Goal: Task Accomplishment & Management: Use online tool/utility

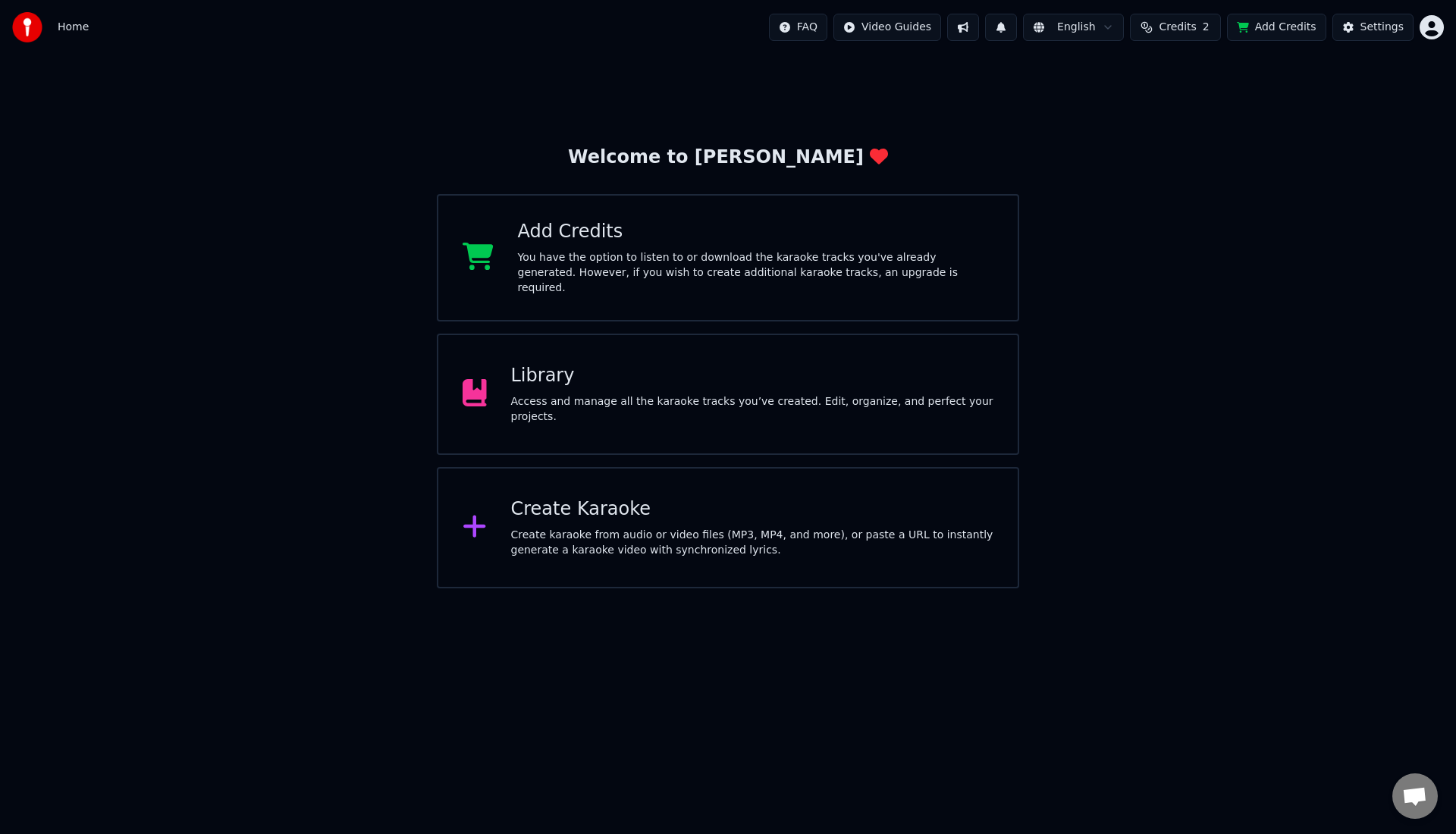
click at [523, 364] on div "Library" at bounding box center [753, 376] width 483 height 25
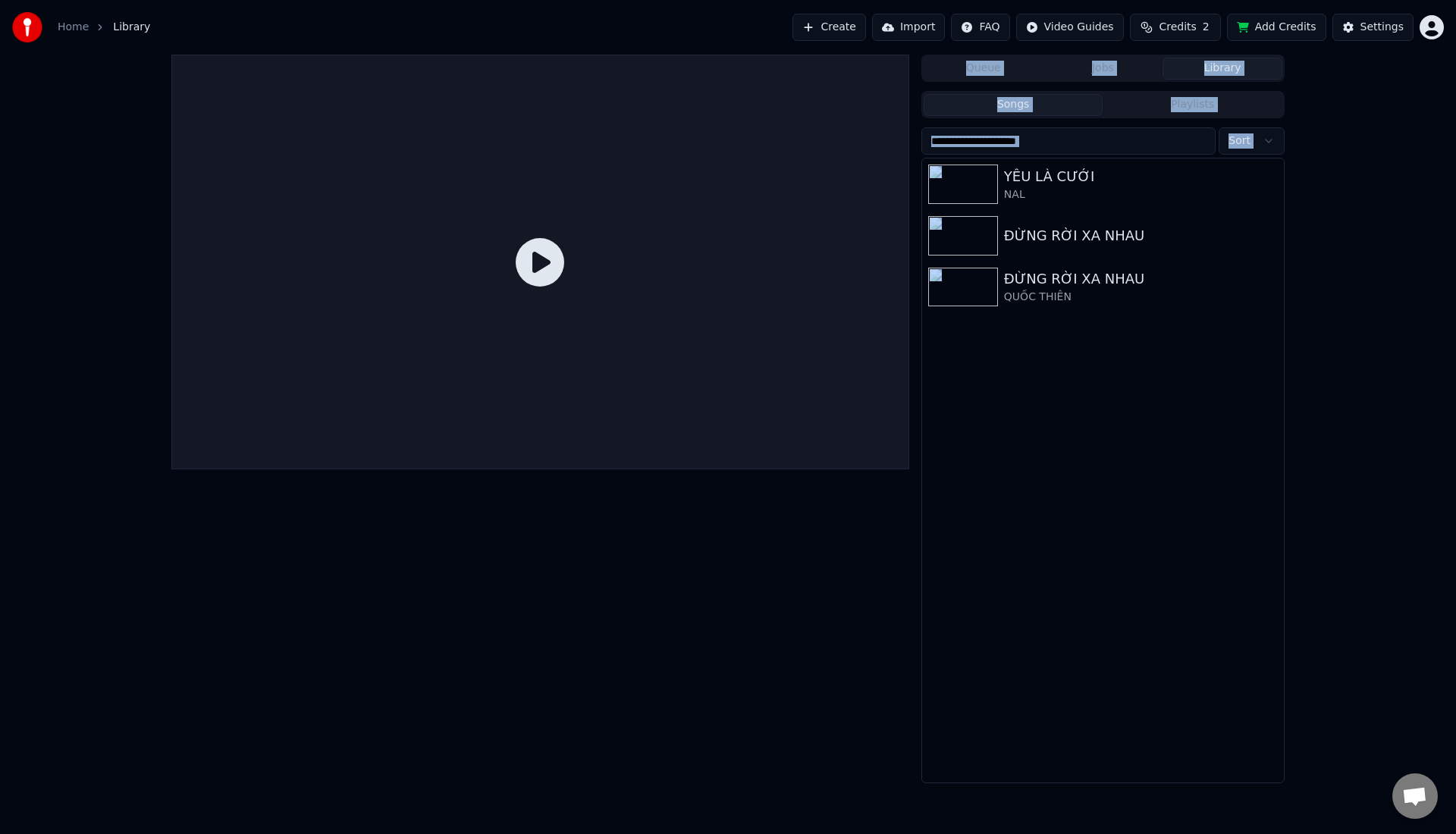
click at [523, 361] on div at bounding box center [540, 262] width 738 height 415
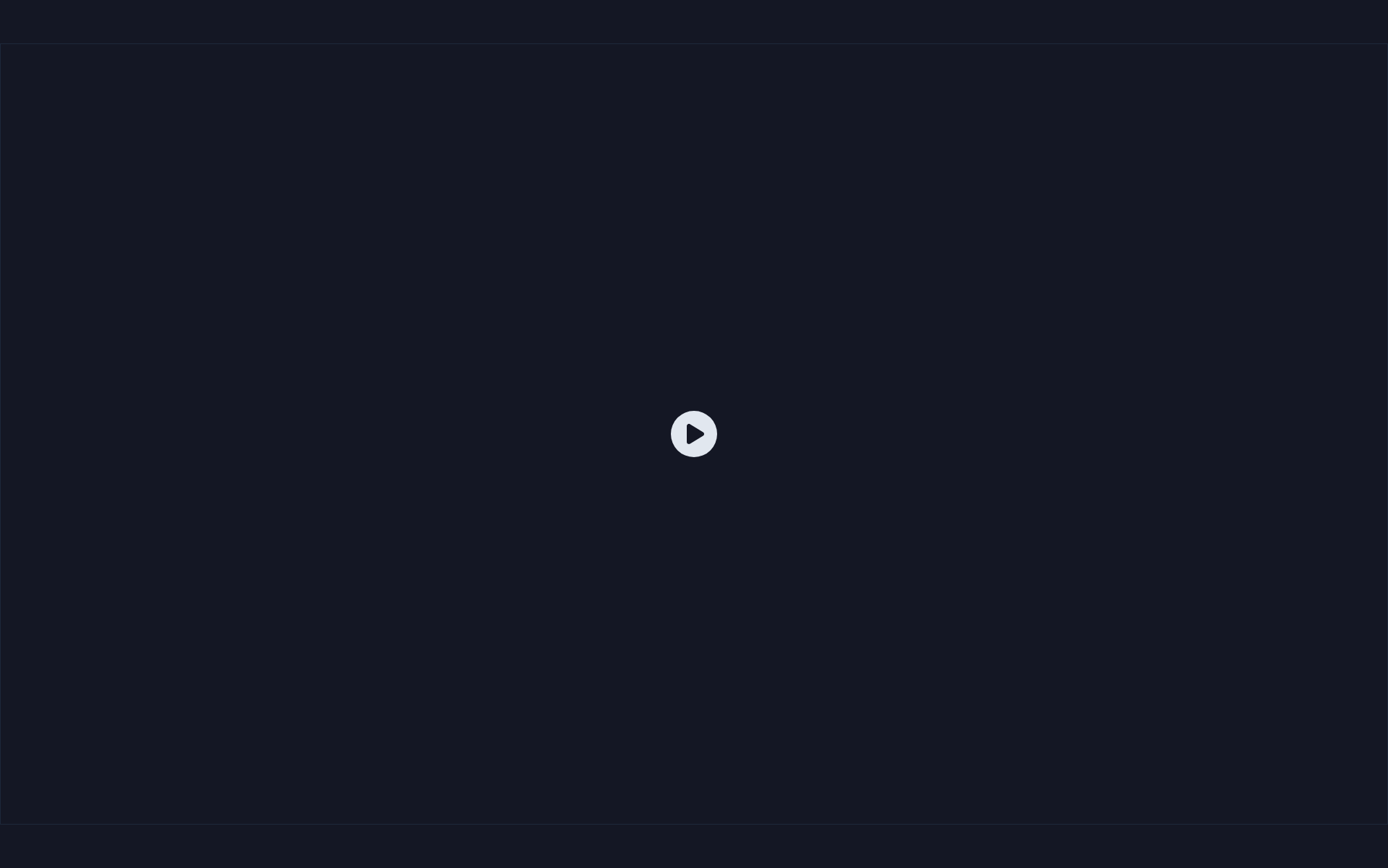
click at [408, 308] on div at bounding box center [694, 434] width 1388 height 781
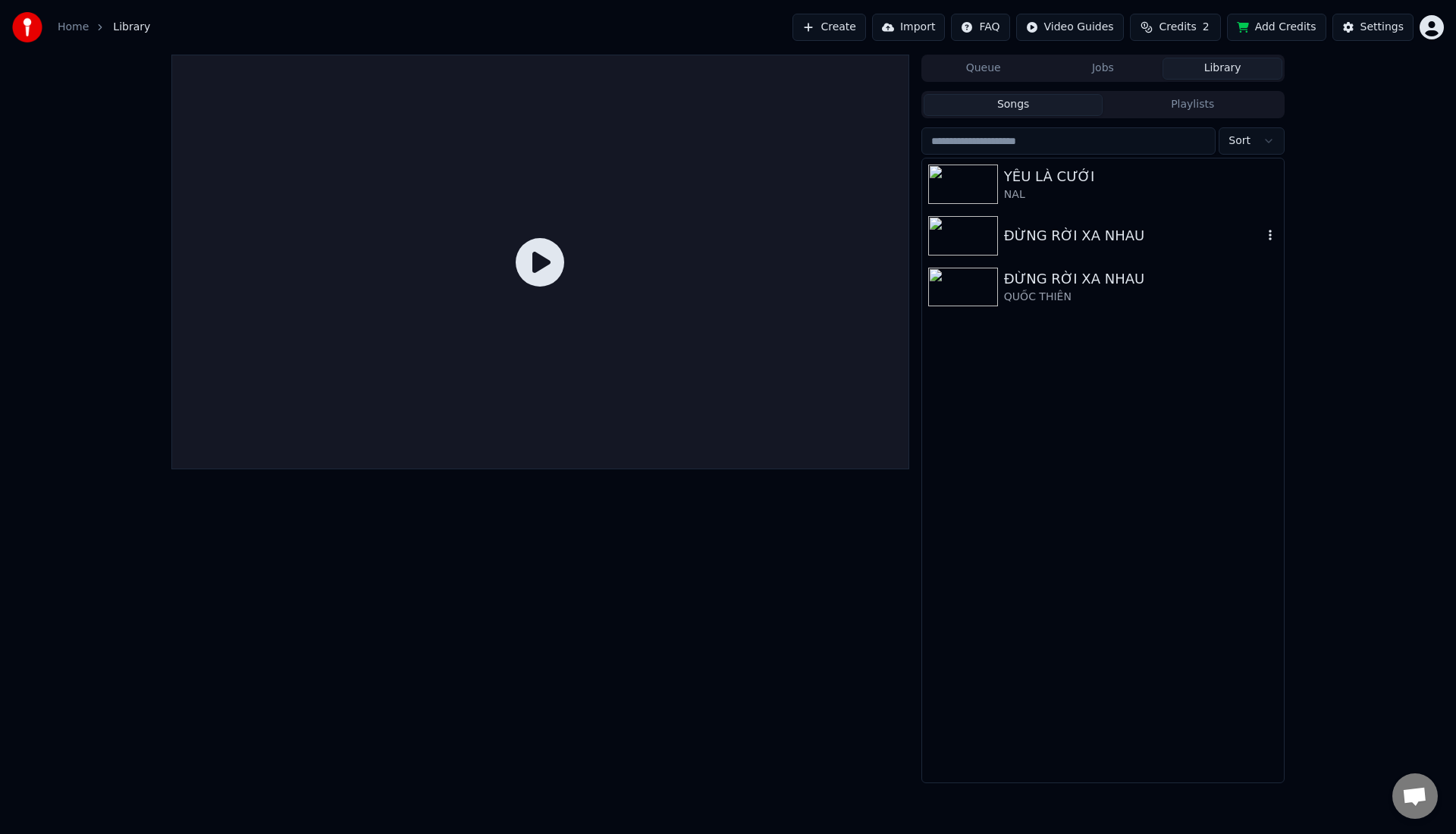
click at [971, 244] on img at bounding box center [963, 235] width 70 height 39
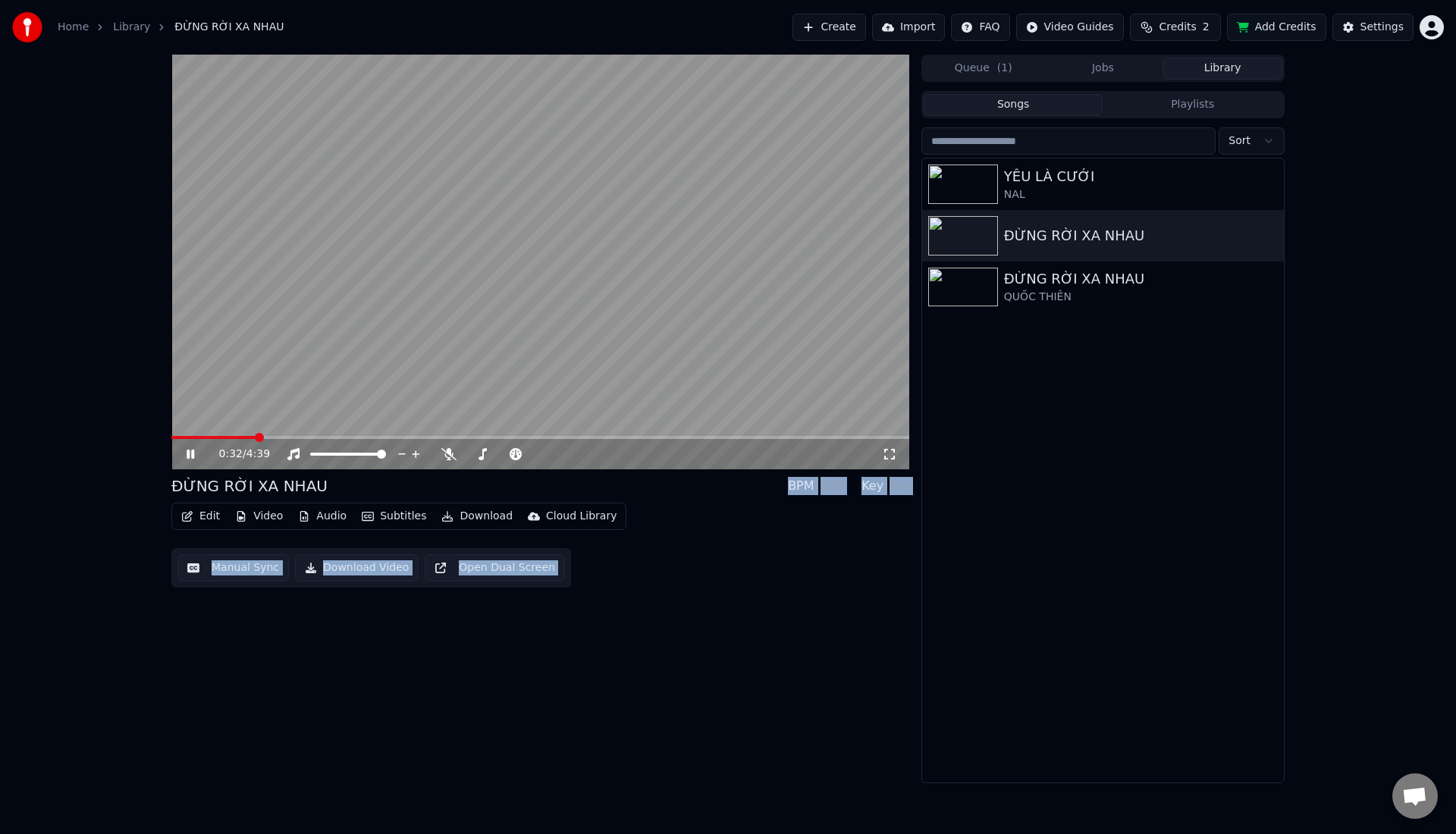
click at [255, 438] on span at bounding box center [540, 437] width 738 height 3
click at [193, 451] on icon at bounding box center [190, 454] width 8 height 9
click at [212, 514] on button "Edit" at bounding box center [200, 516] width 51 height 21
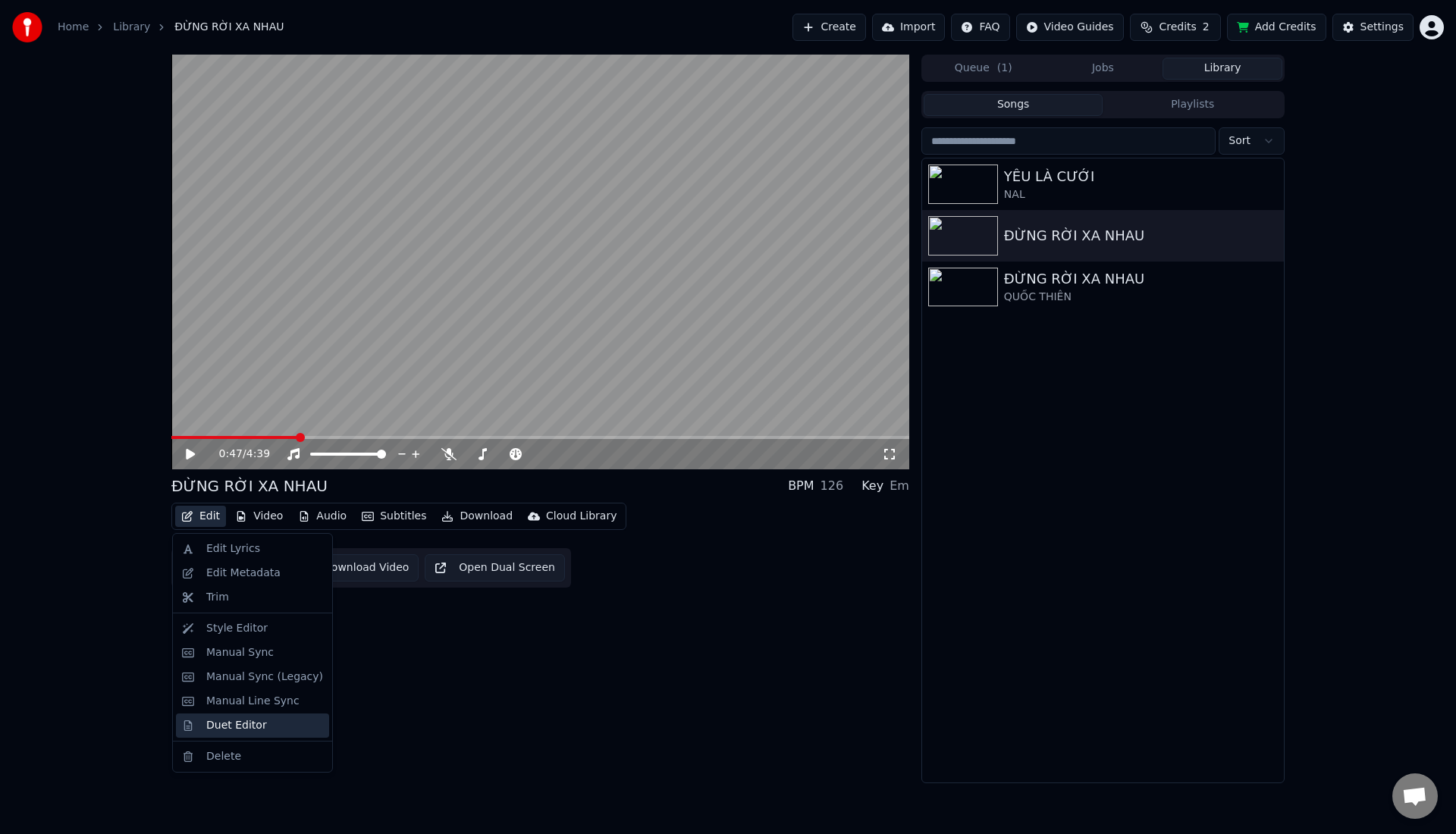
click at [219, 722] on div "Duet Editor" at bounding box center [236, 725] width 60 height 15
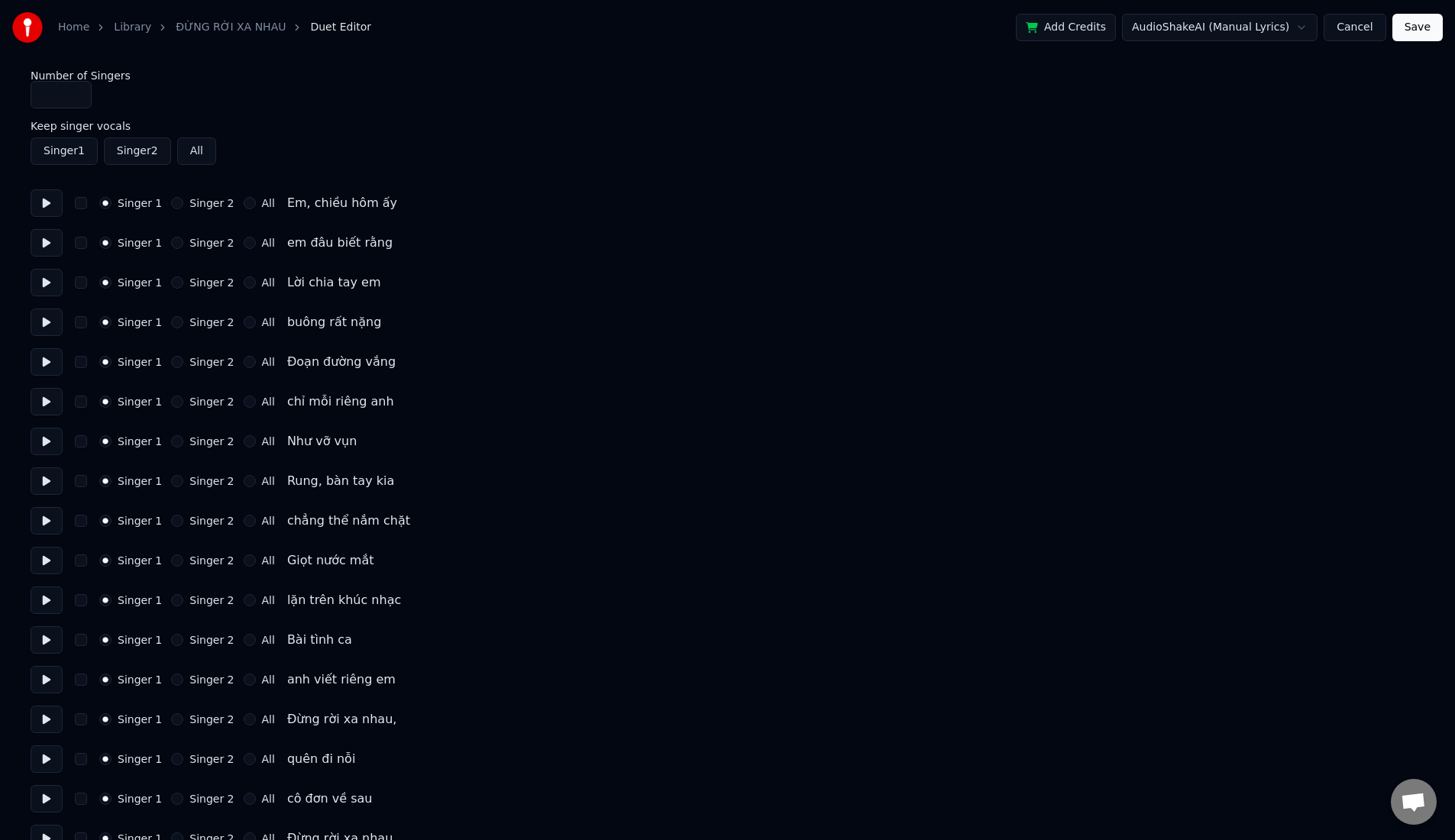
click at [295, 484] on div "Rung, bàn tay kia" at bounding box center [340, 480] width 107 height 19
click at [295, 483] on div "Rung, bàn tay kia" at bounding box center [340, 480] width 107 height 19
click at [312, 484] on div "Rung, bàn tay kia" at bounding box center [340, 480] width 107 height 19
click at [309, 483] on div "Rung, bàn tay kia" at bounding box center [340, 480] width 107 height 19
click at [306, 479] on div "Rung, bàn tay kia" at bounding box center [340, 480] width 107 height 19
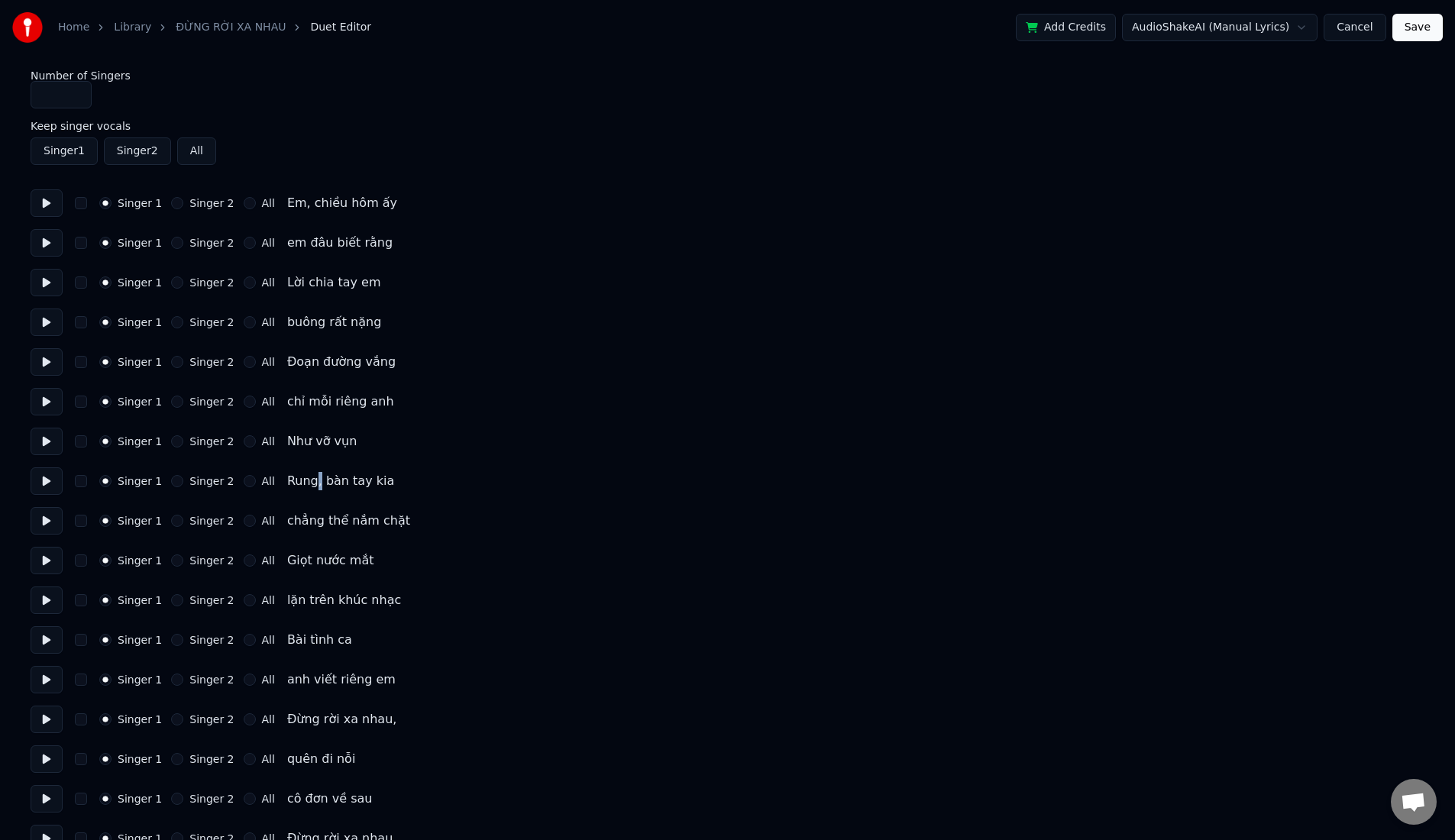
click at [306, 479] on div "Rung, bàn tay kia" at bounding box center [340, 480] width 107 height 19
click at [233, 26] on link "ĐỪNG RỜI XA NHAU" at bounding box center [230, 27] width 110 height 15
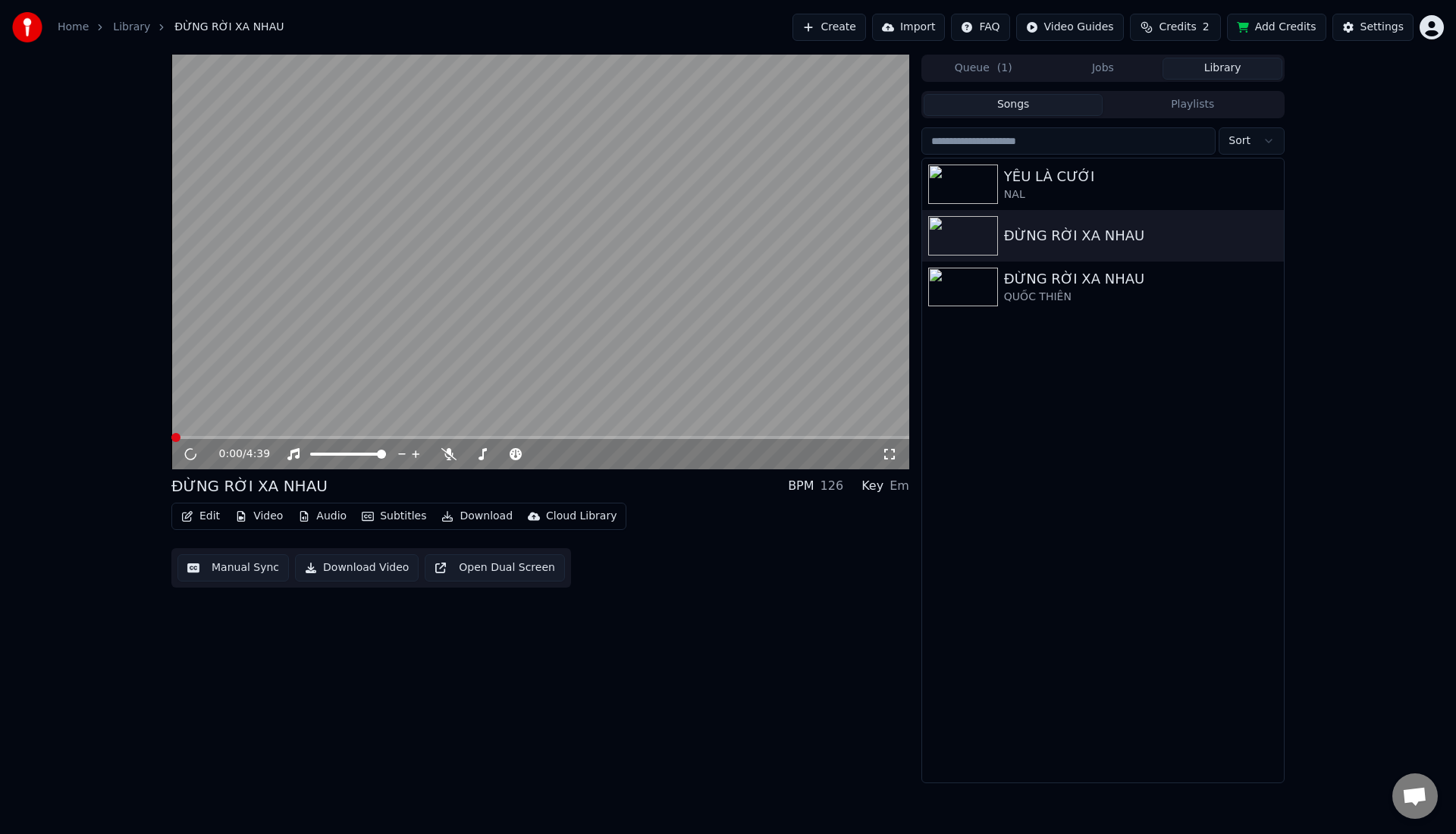
click at [240, 569] on button "Manual Sync" at bounding box center [233, 567] width 111 height 27
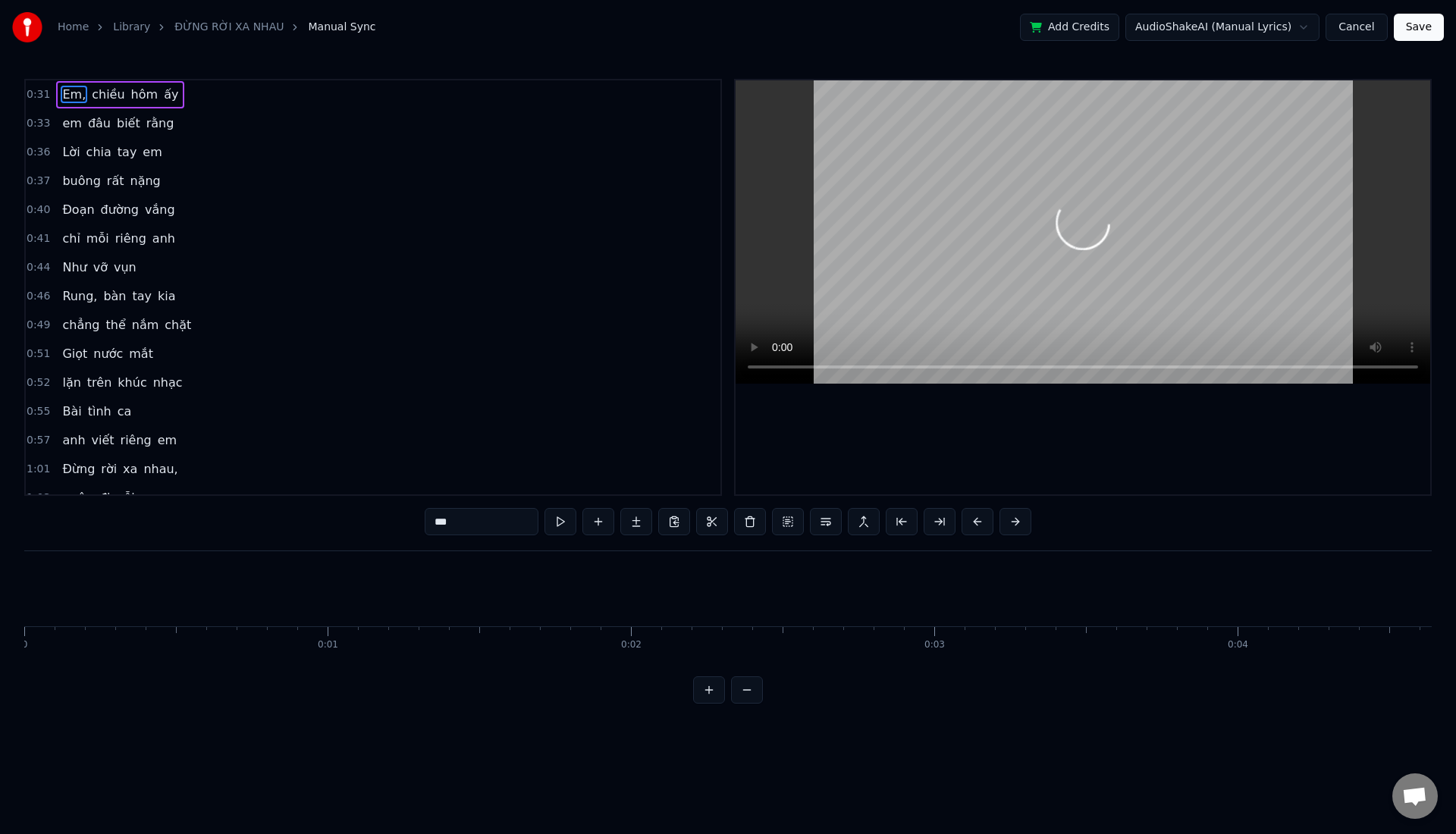
scroll to position [0, 9487]
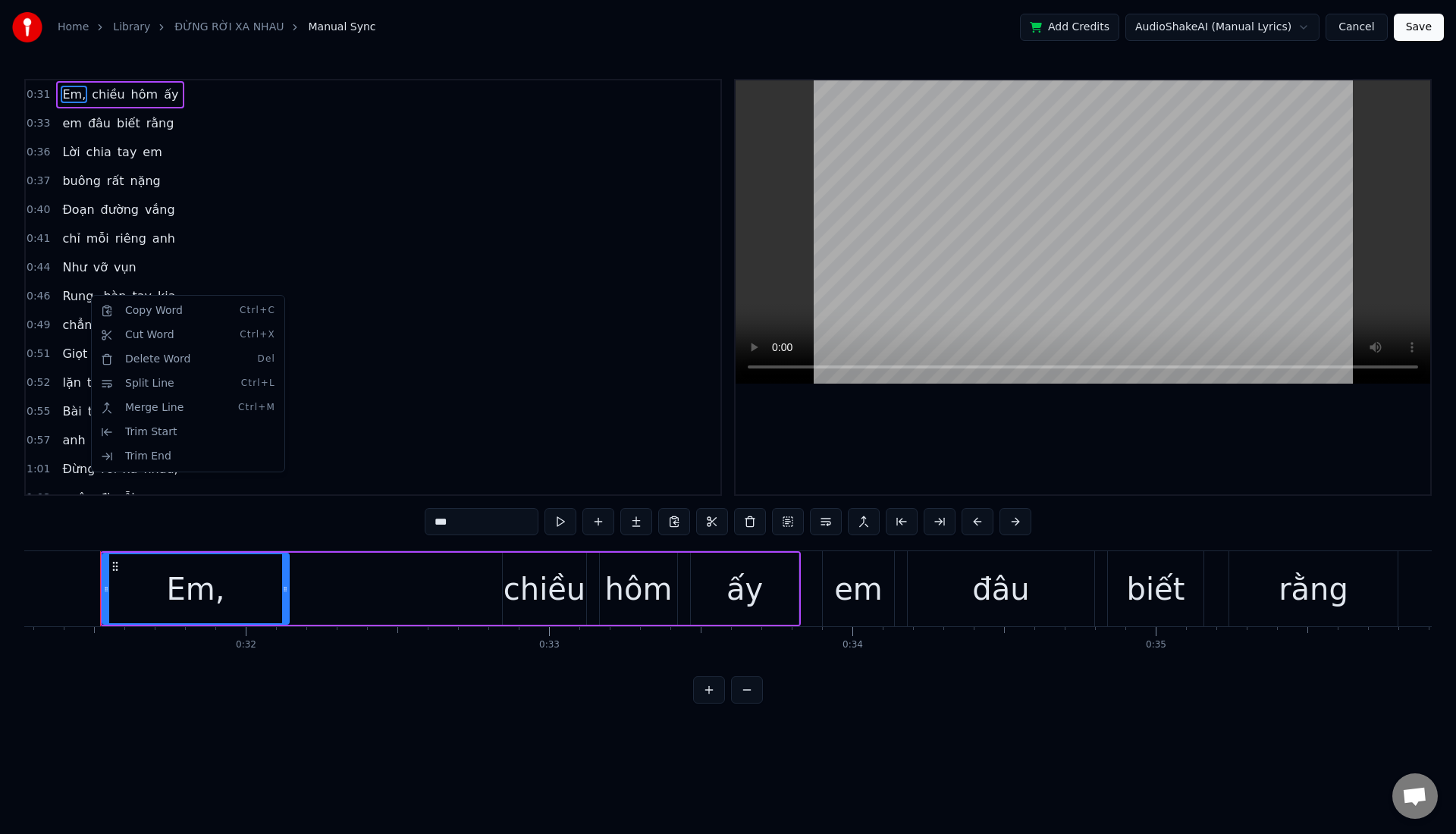
click at [73, 293] on html "Home Library ĐỪNG RỜI XA NHAU Manual Sync Add Credits AudioShakeAI (Manual Lyri…" at bounding box center [728, 364] width 1456 height 728
click at [73, 293] on span "Rung," at bounding box center [79, 296] width 38 height 18
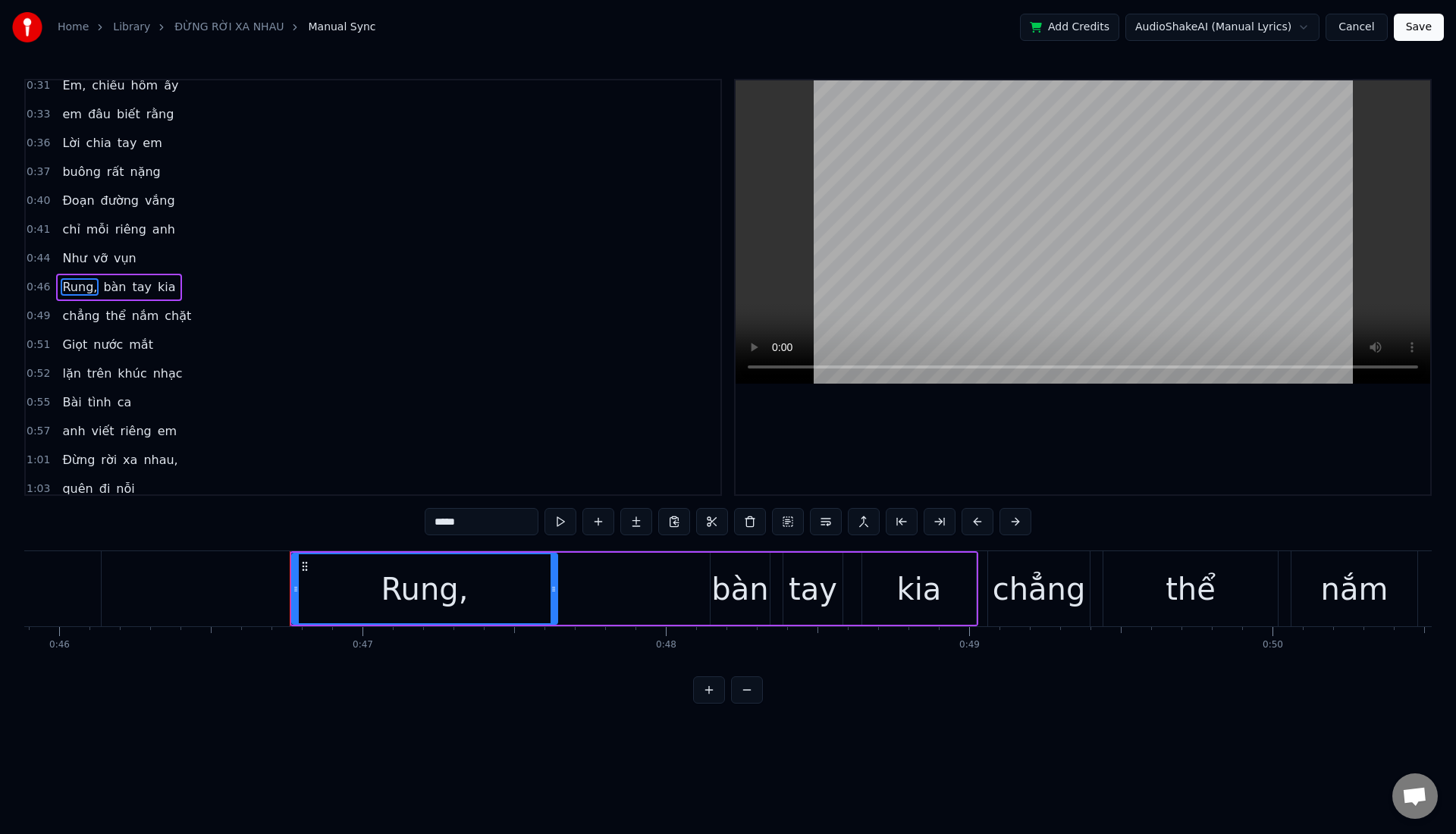
scroll to position [0, 14111]
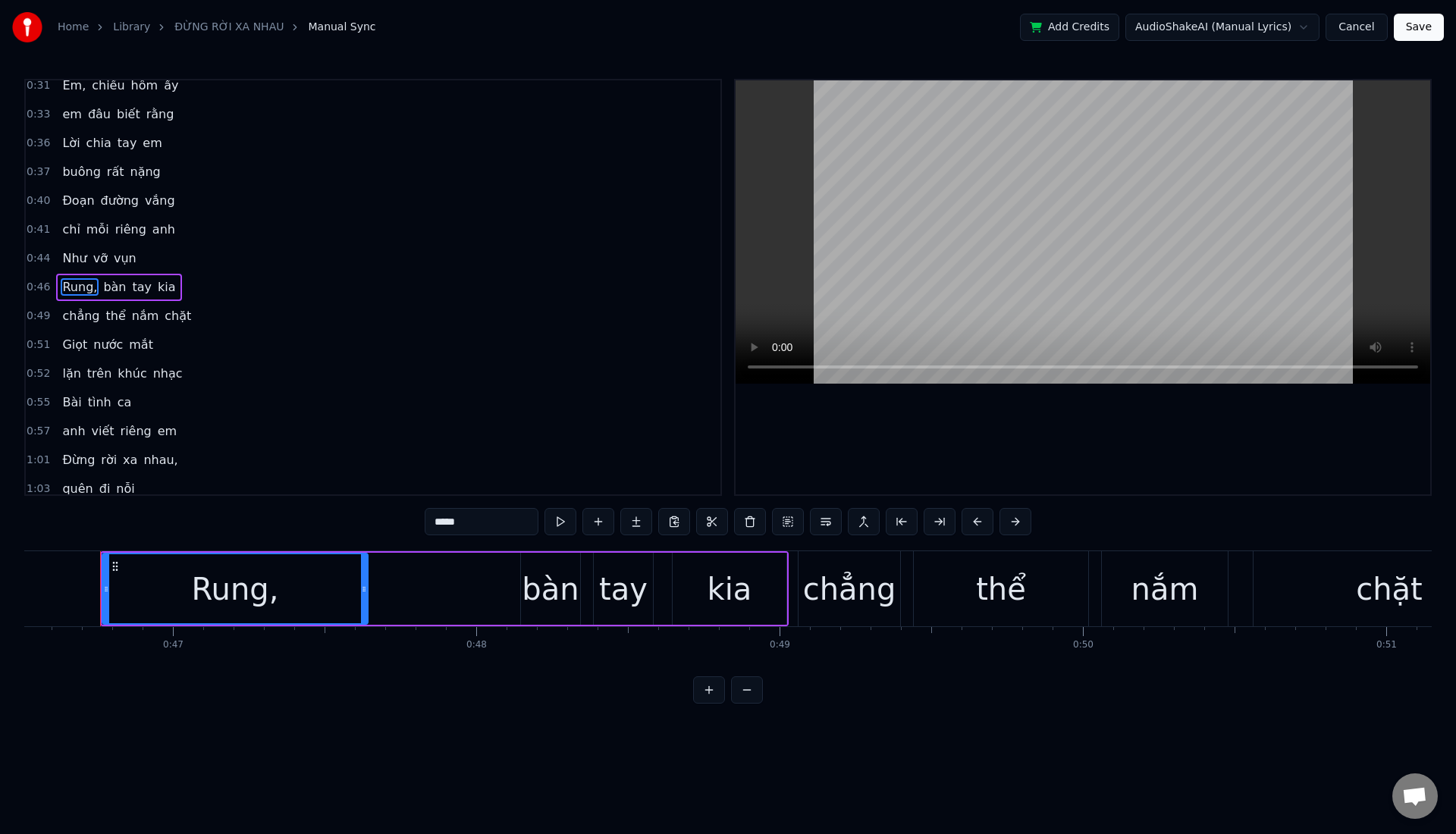
click at [466, 524] on input "*****" at bounding box center [482, 521] width 114 height 27
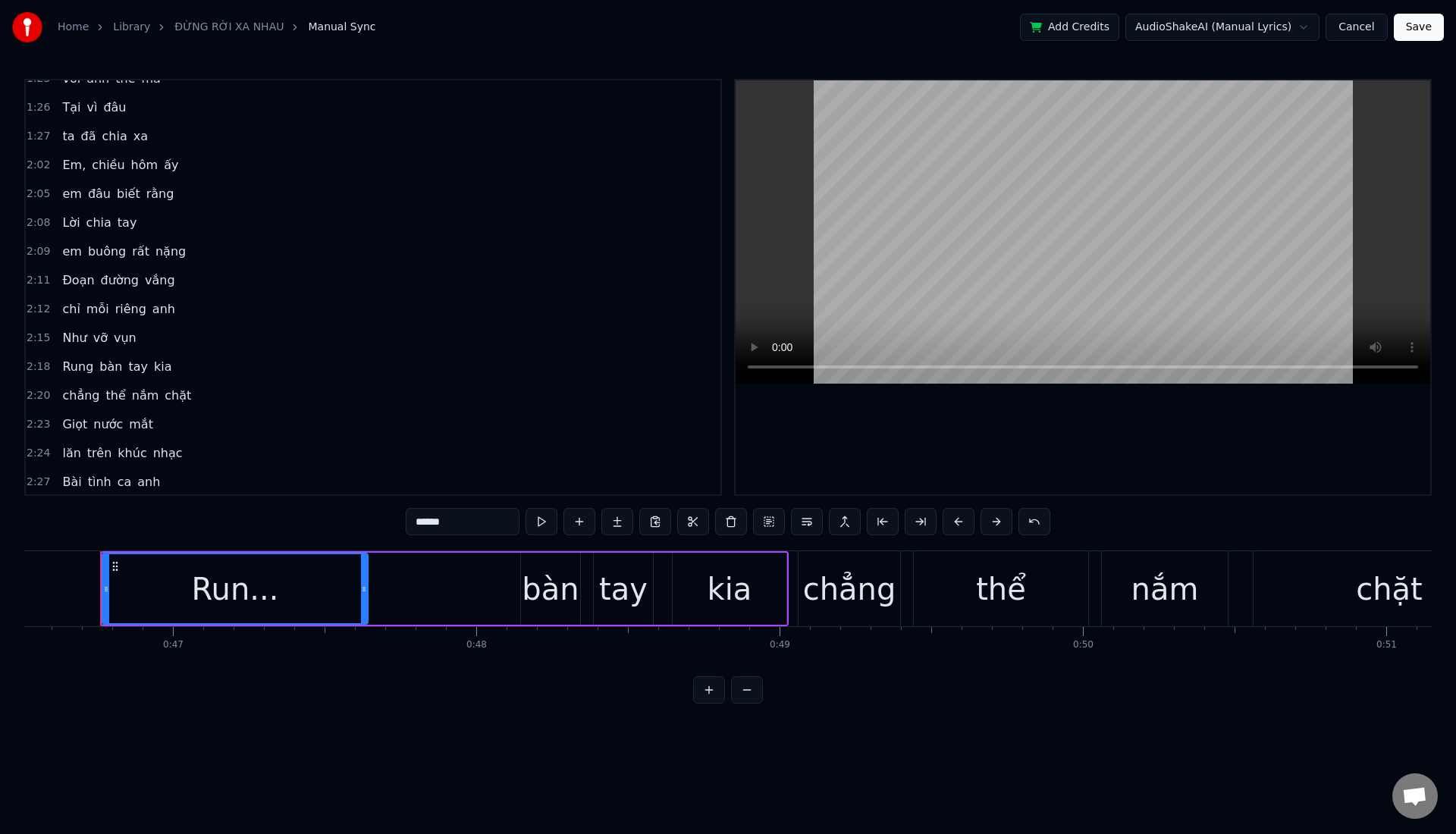
scroll to position [711, 0]
click at [84, 364] on span "Rung" at bounding box center [77, 363] width 34 height 18
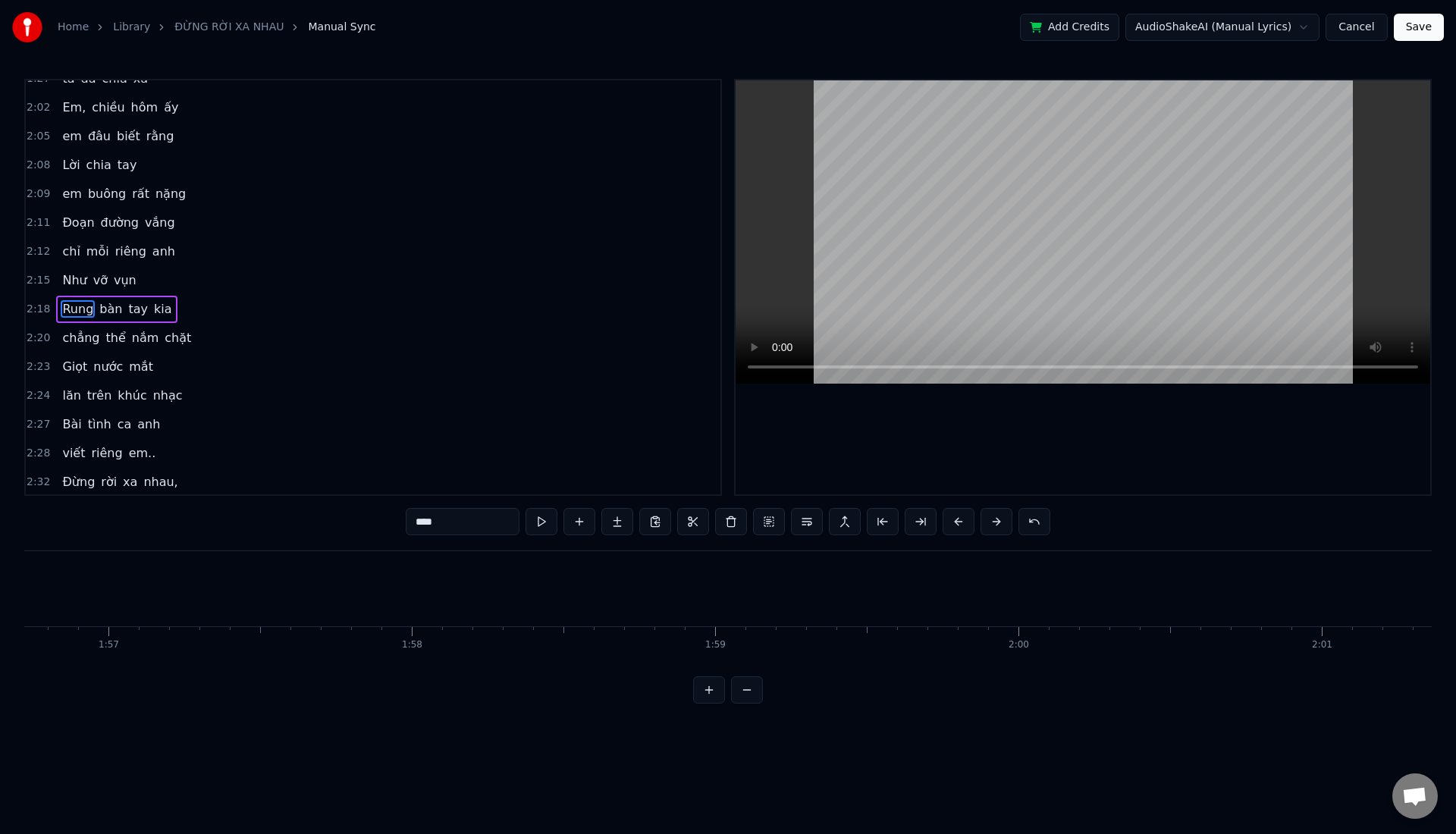
scroll to position [0, 41842]
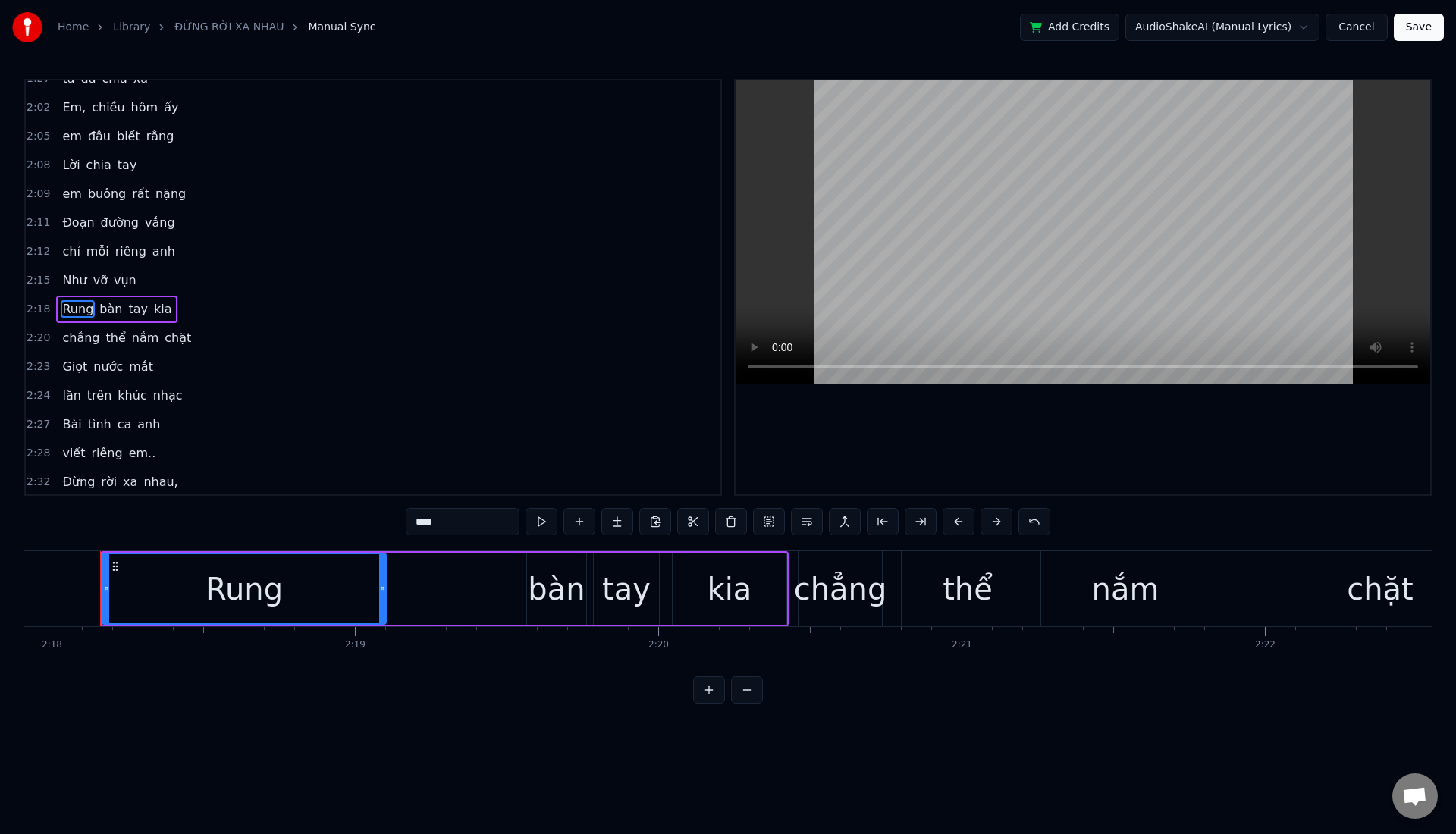
click at [444, 526] on input "****" at bounding box center [462, 521] width 114 height 27
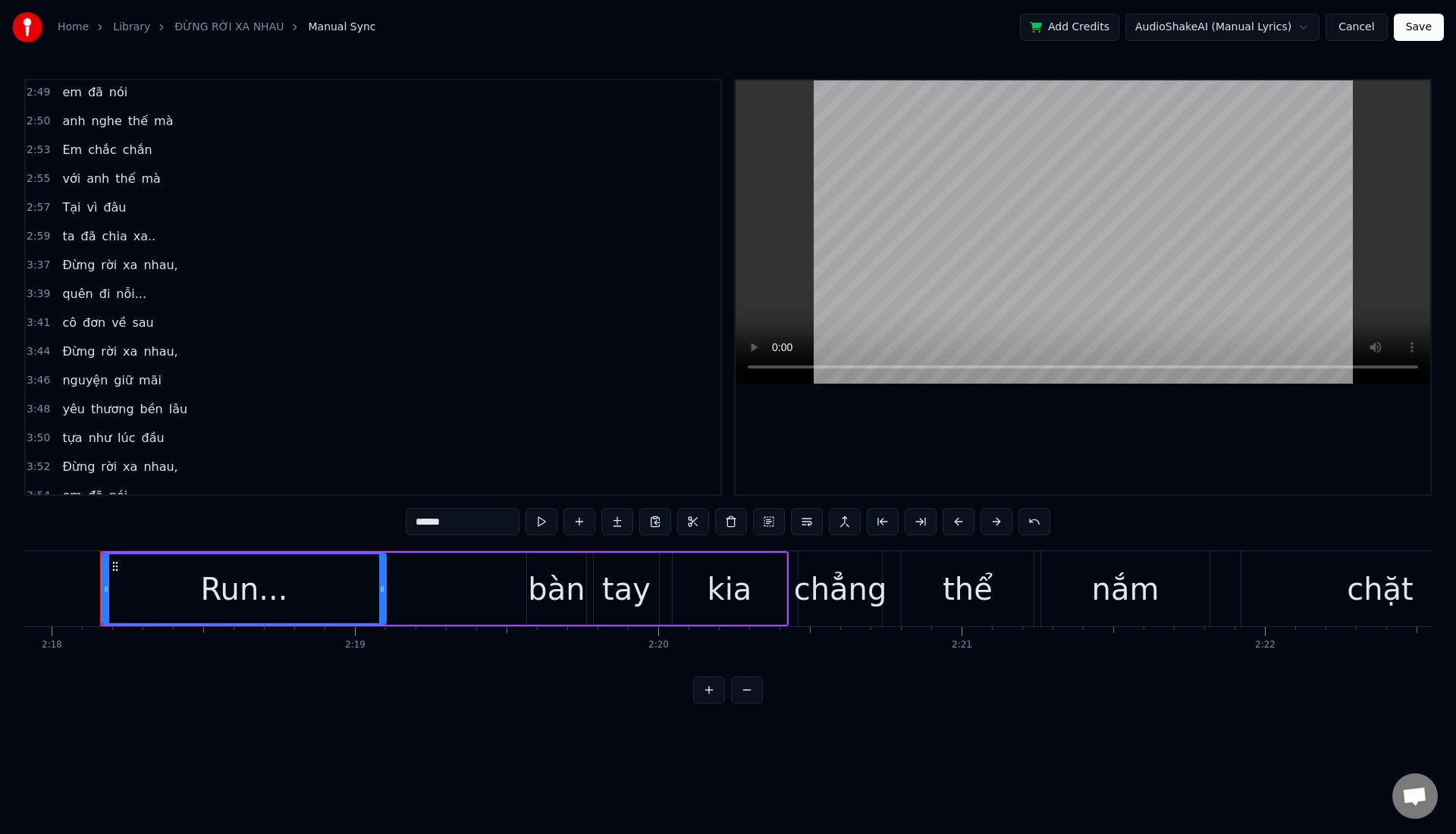
scroll to position [1387, 0]
type input "******"
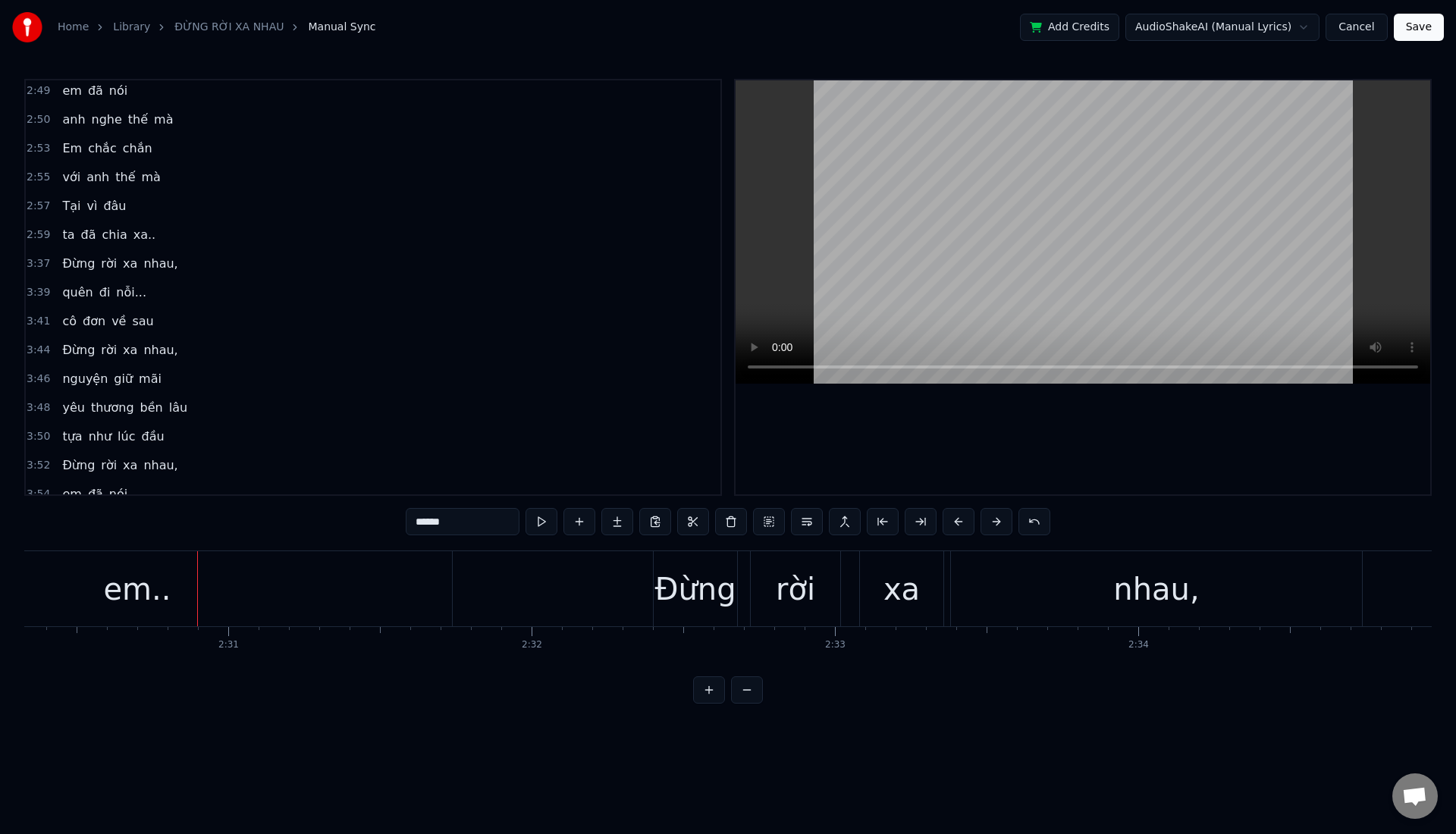
scroll to position [0, 45706]
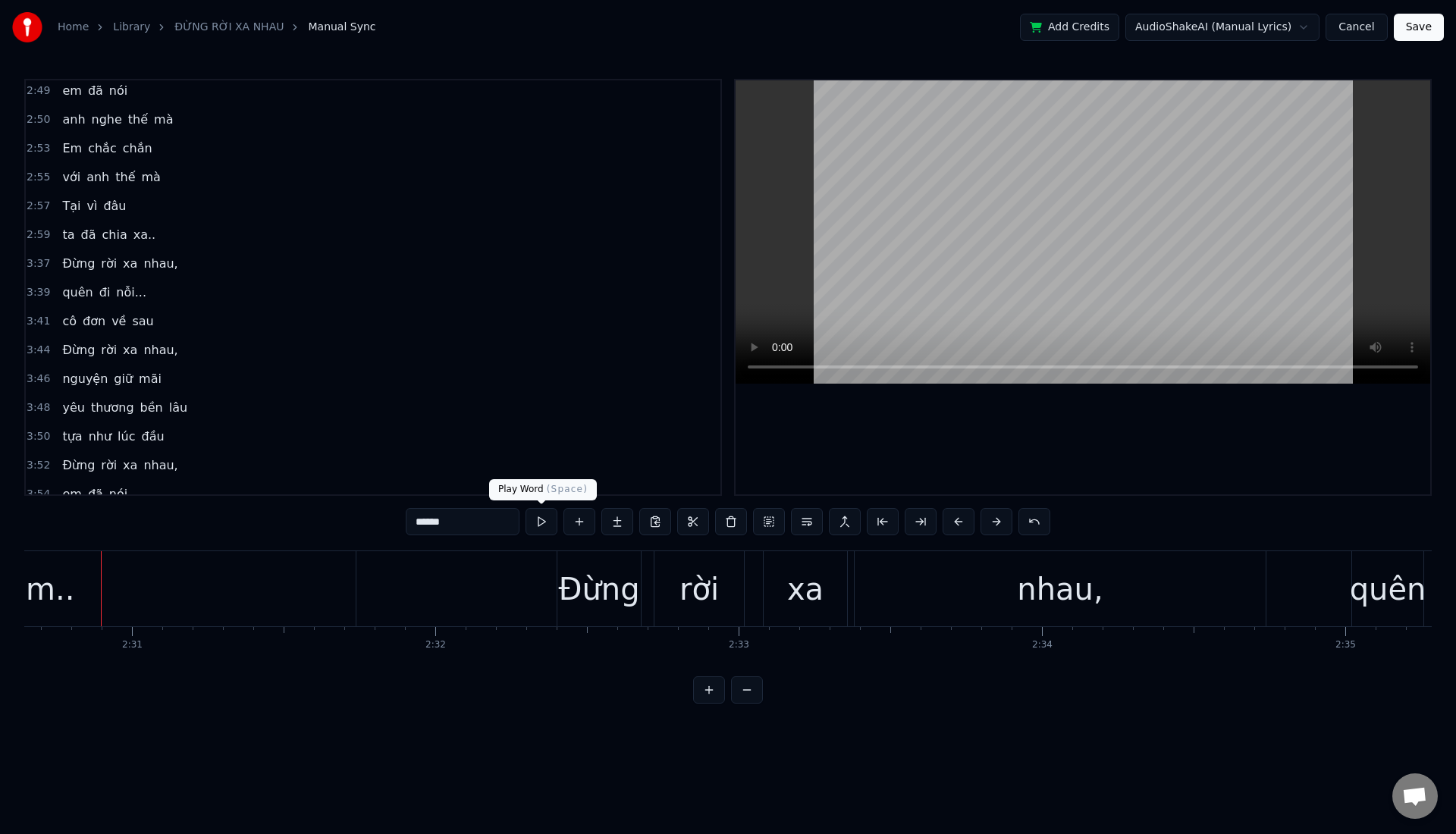
click at [545, 519] on button at bounding box center [541, 521] width 32 height 27
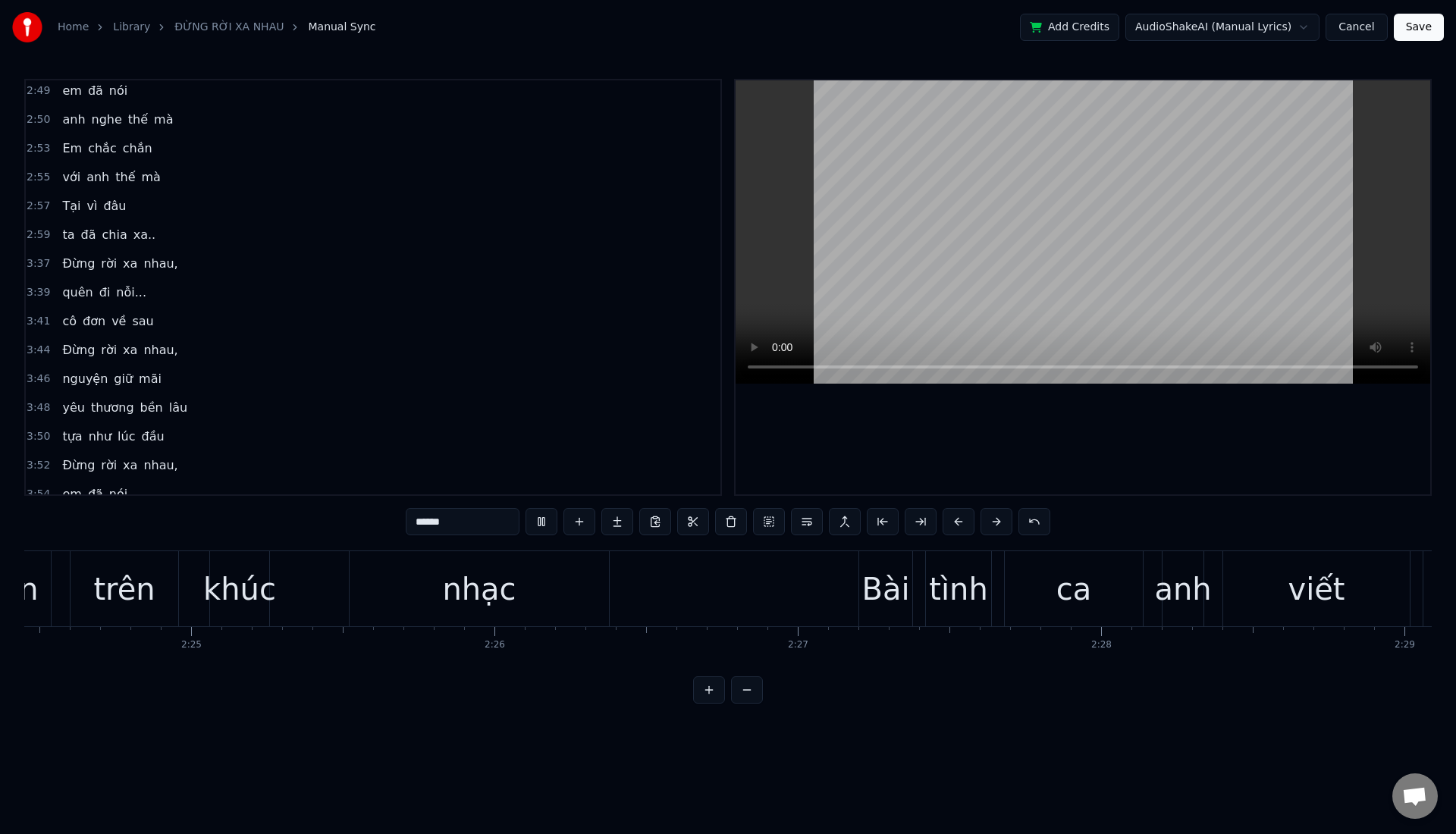
click at [545, 519] on button at bounding box center [541, 521] width 32 height 27
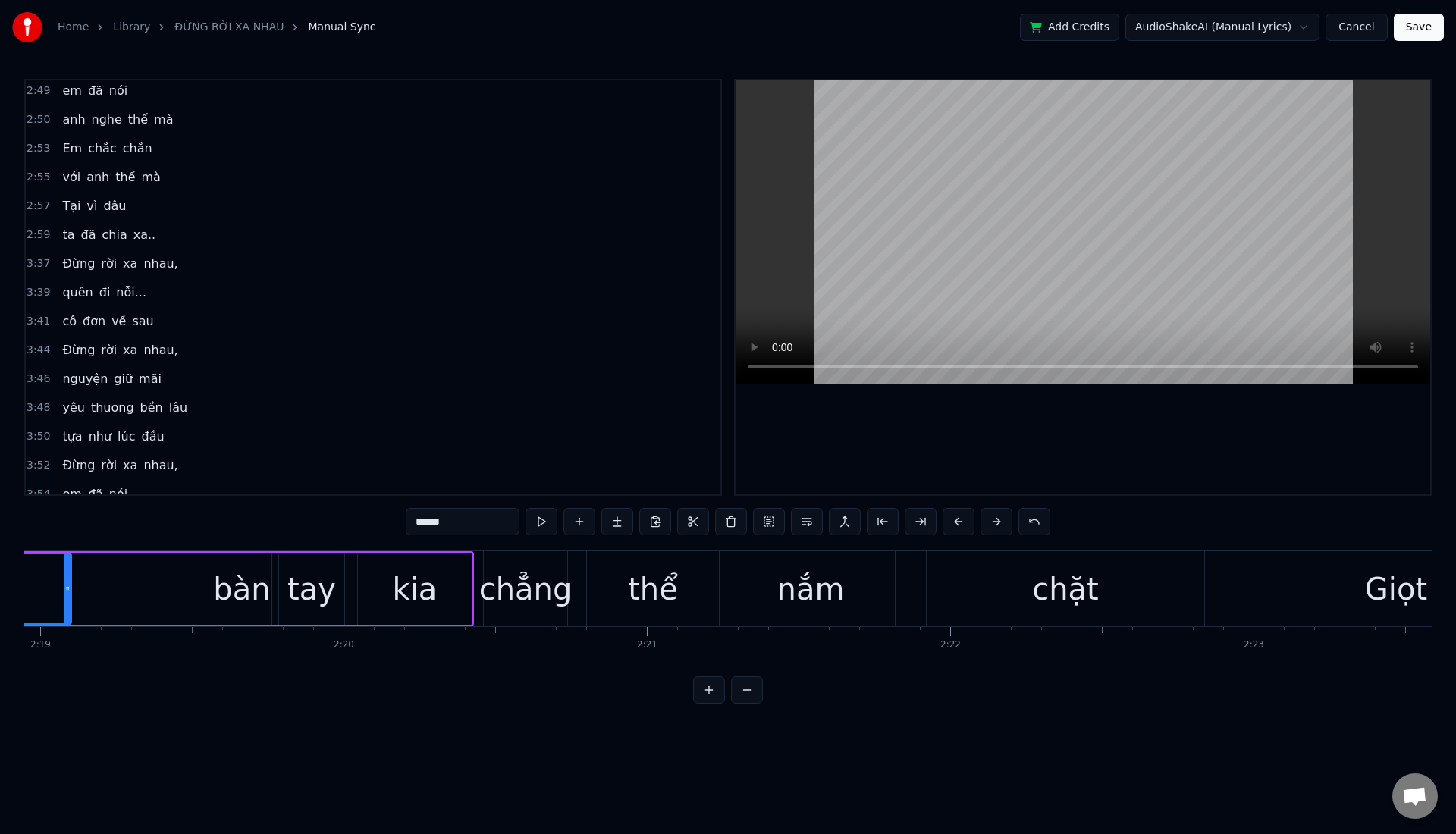
scroll to position [0, 42083]
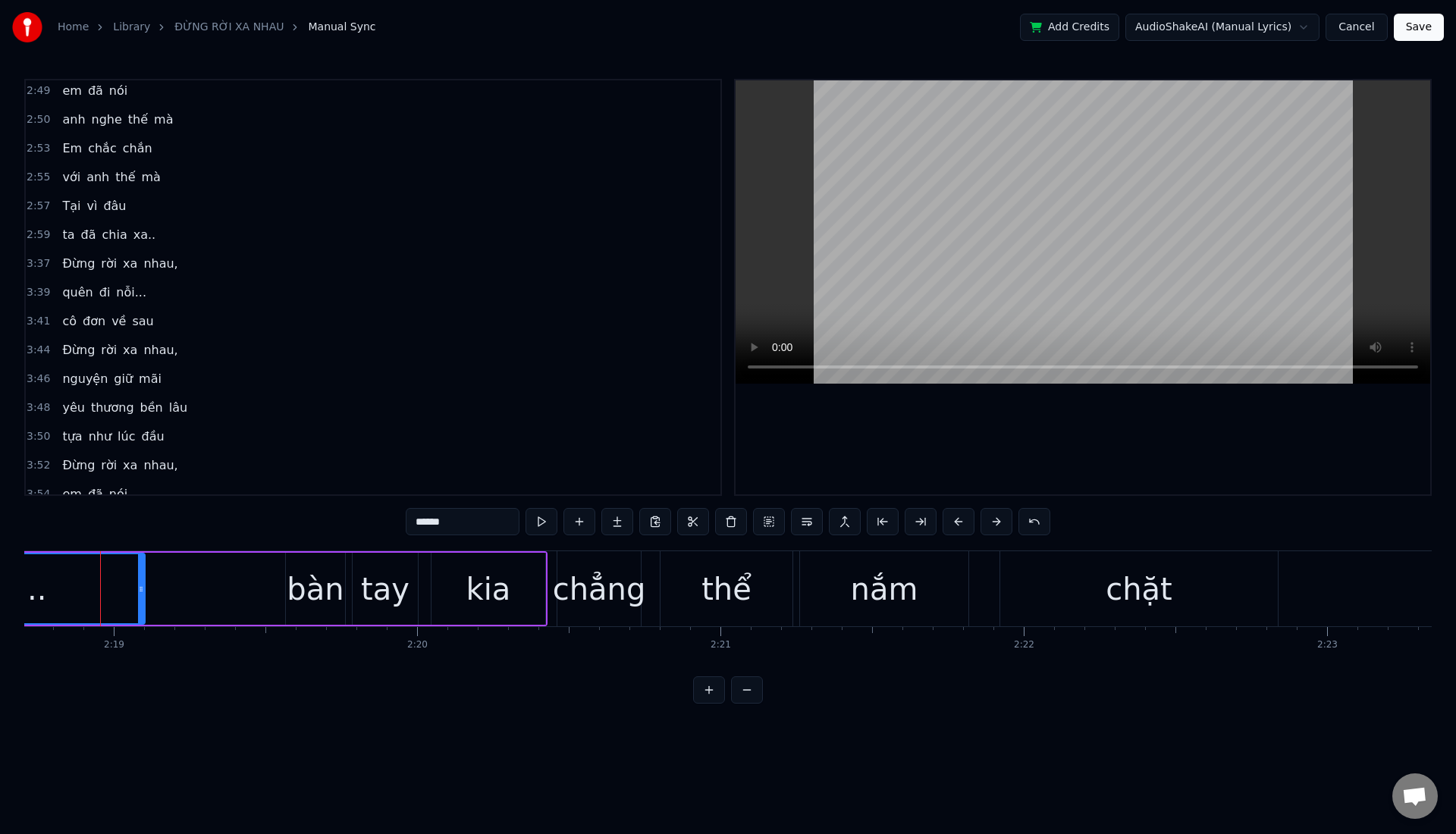
click at [131, 23] on link "Library" at bounding box center [131, 27] width 37 height 15
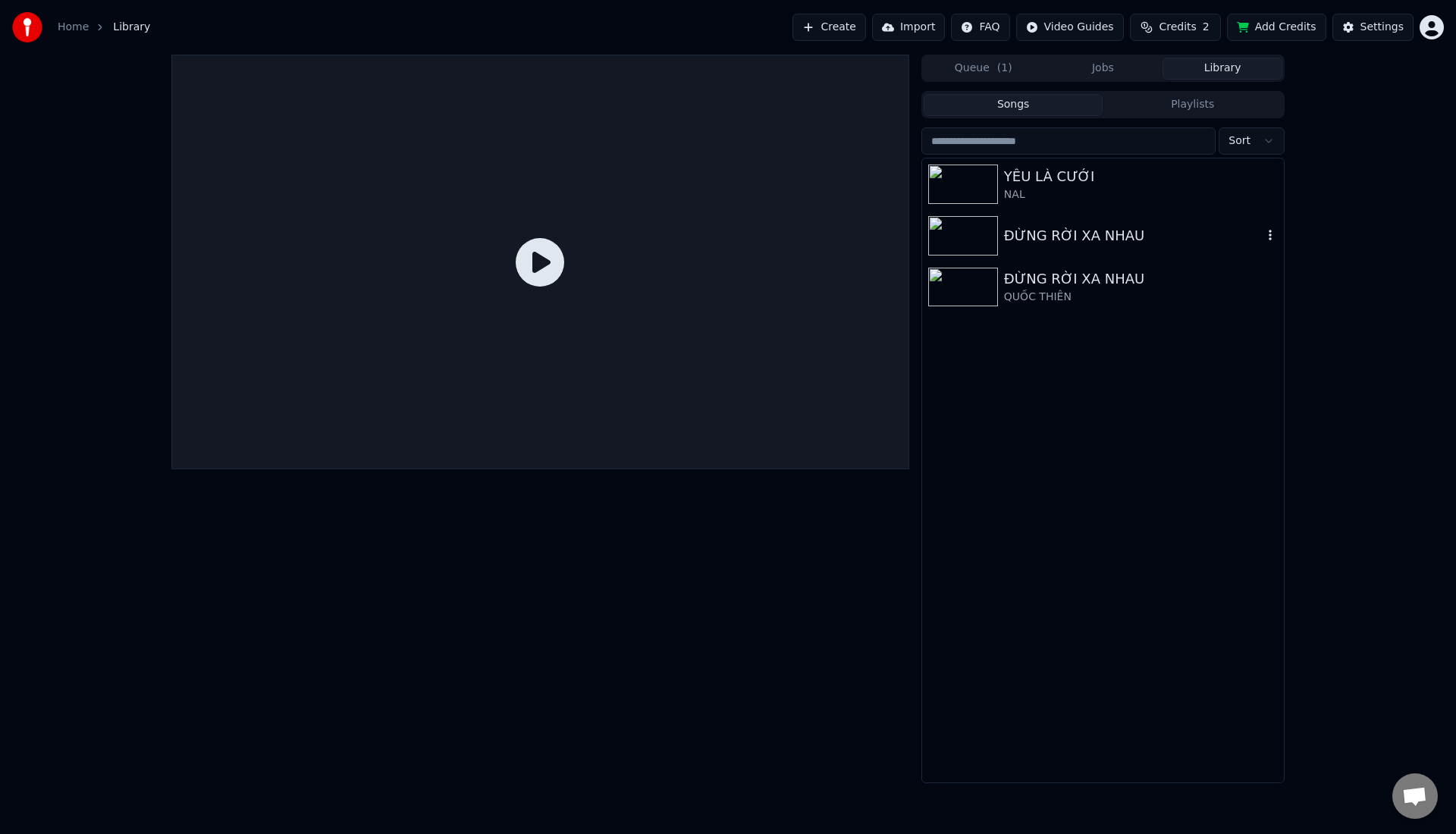
click at [971, 242] on img at bounding box center [963, 235] width 70 height 39
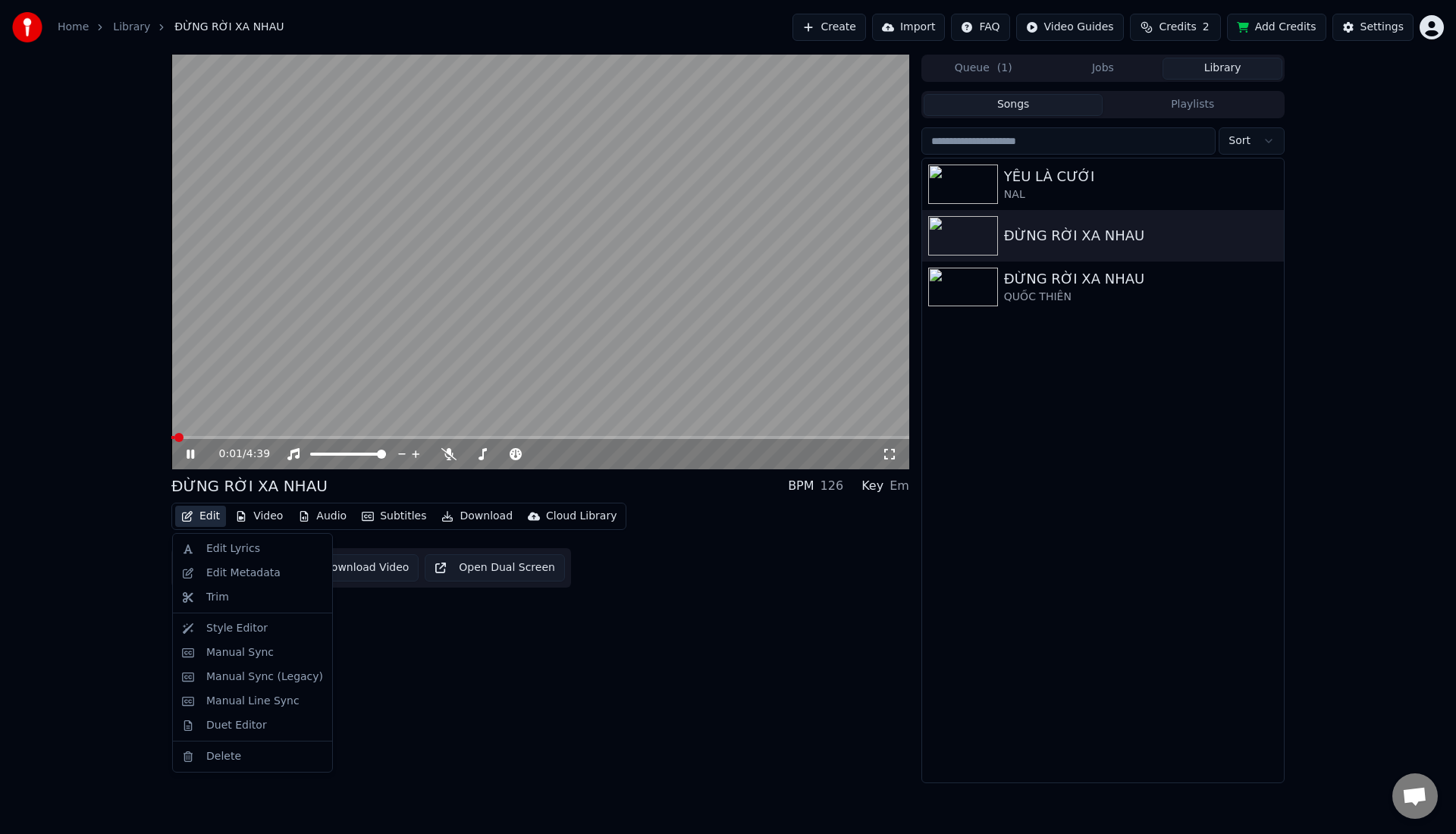
click at [204, 514] on button "Edit" at bounding box center [200, 516] width 51 height 21
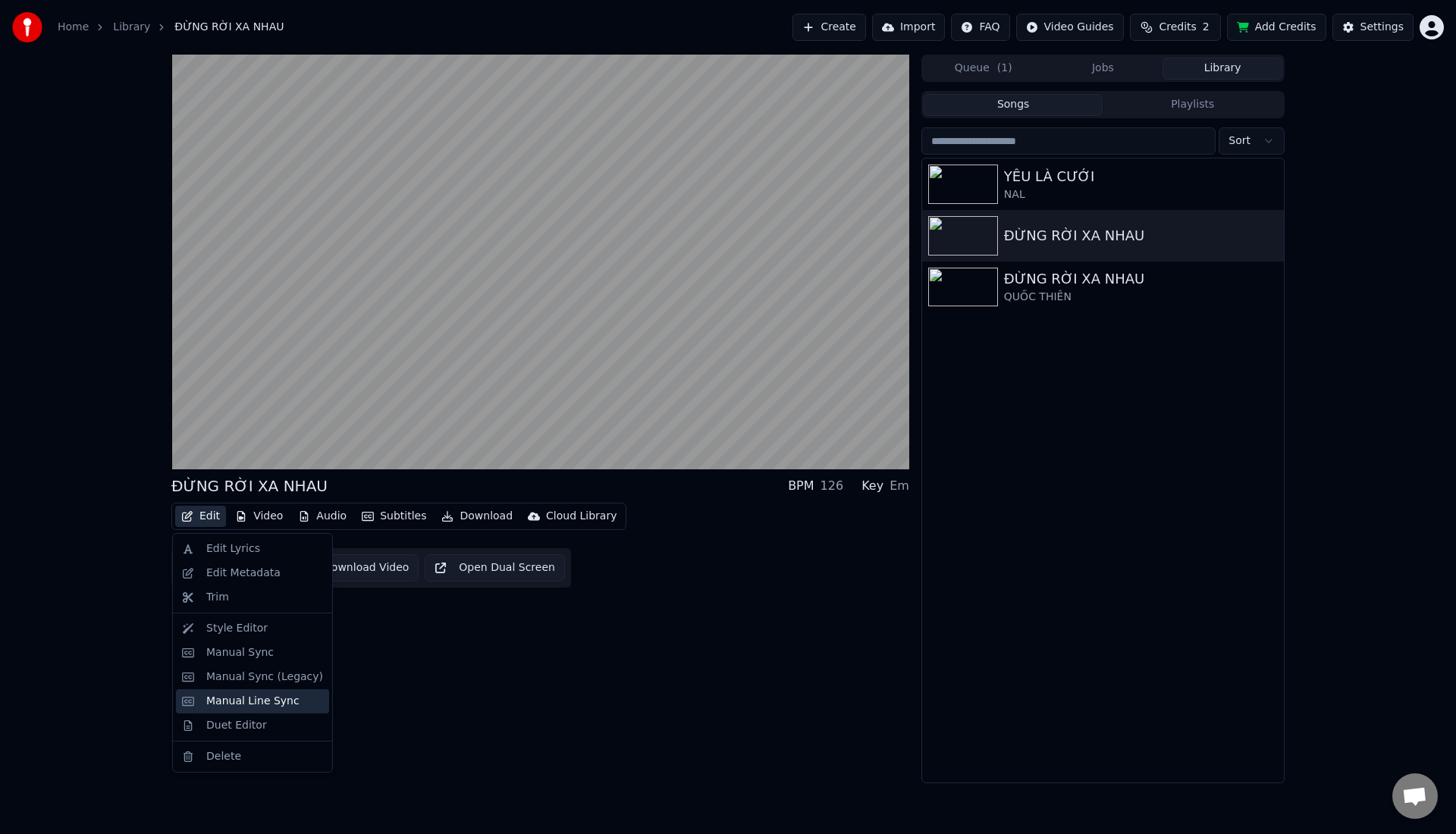
click at [213, 695] on div "Manual Line Sync" at bounding box center [253, 701] width 94 height 15
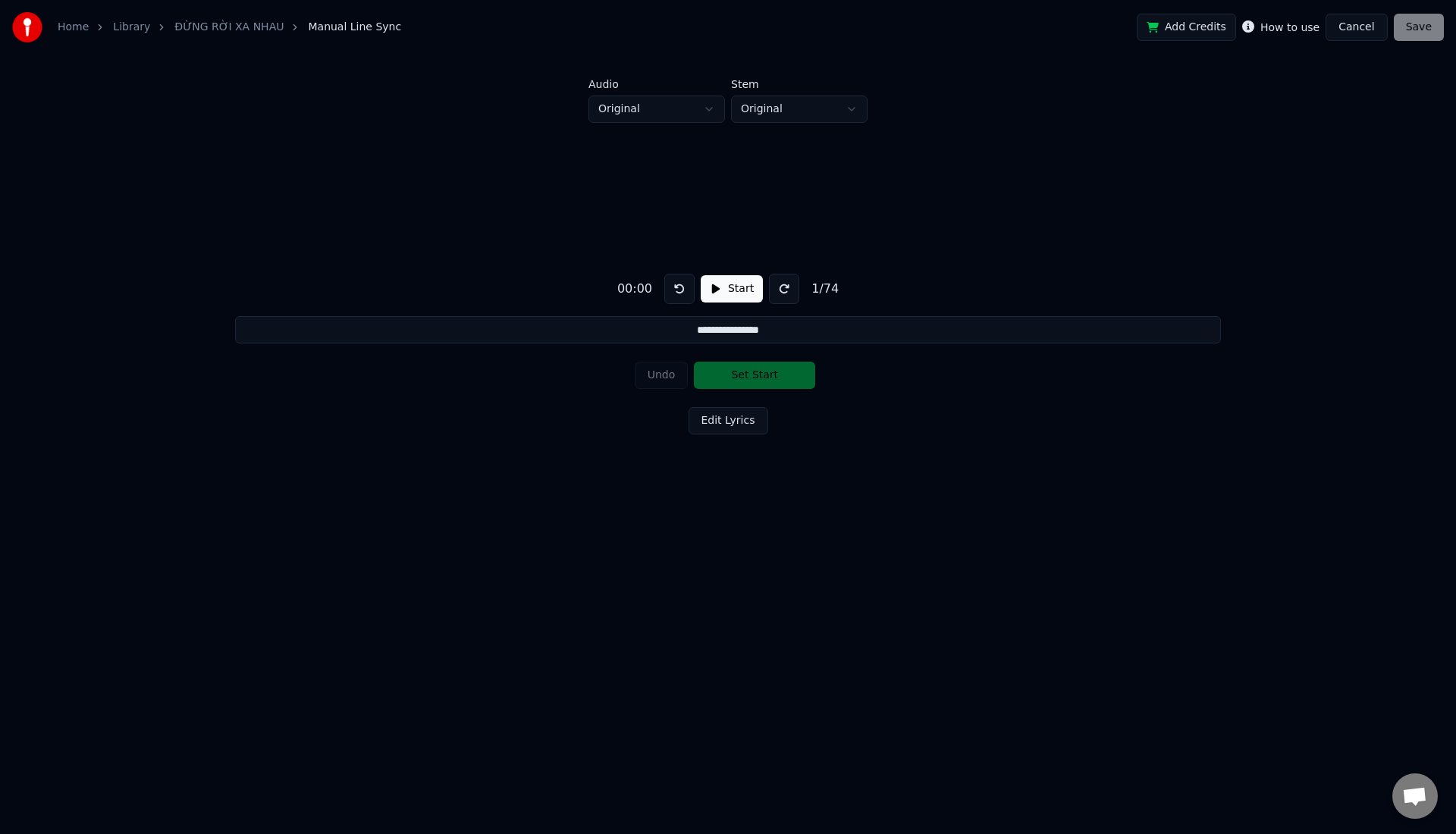
click at [732, 295] on button "Start" at bounding box center [731, 288] width 62 height 27
click at [793, 293] on button at bounding box center [787, 289] width 31 height 31
click at [792, 293] on button at bounding box center [787, 289] width 31 height 31
click at [791, 292] on button at bounding box center [787, 289] width 31 height 31
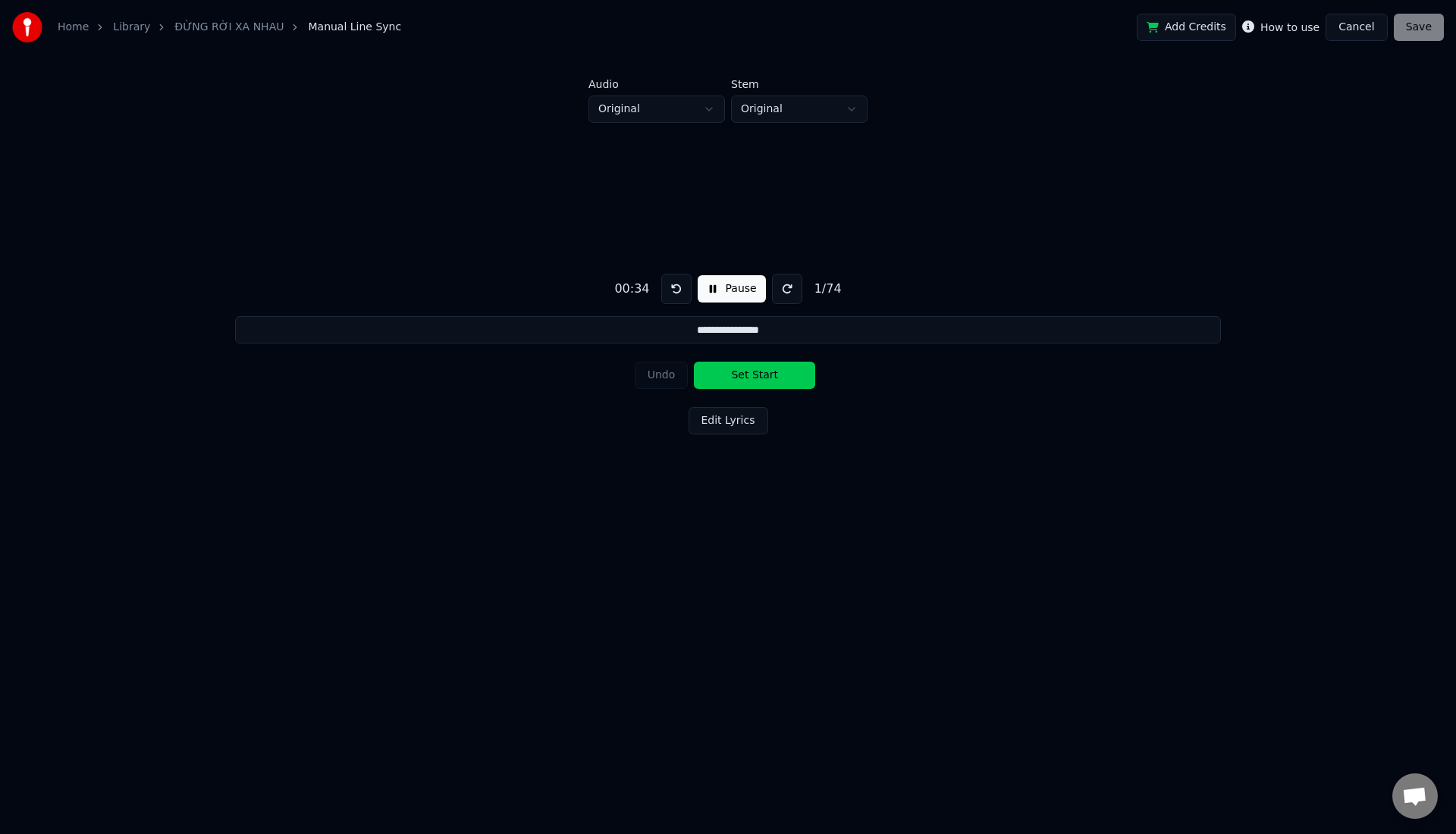
click at [791, 293] on button at bounding box center [787, 289] width 31 height 31
click at [712, 429] on button "Edit Lyrics" at bounding box center [728, 420] width 80 height 27
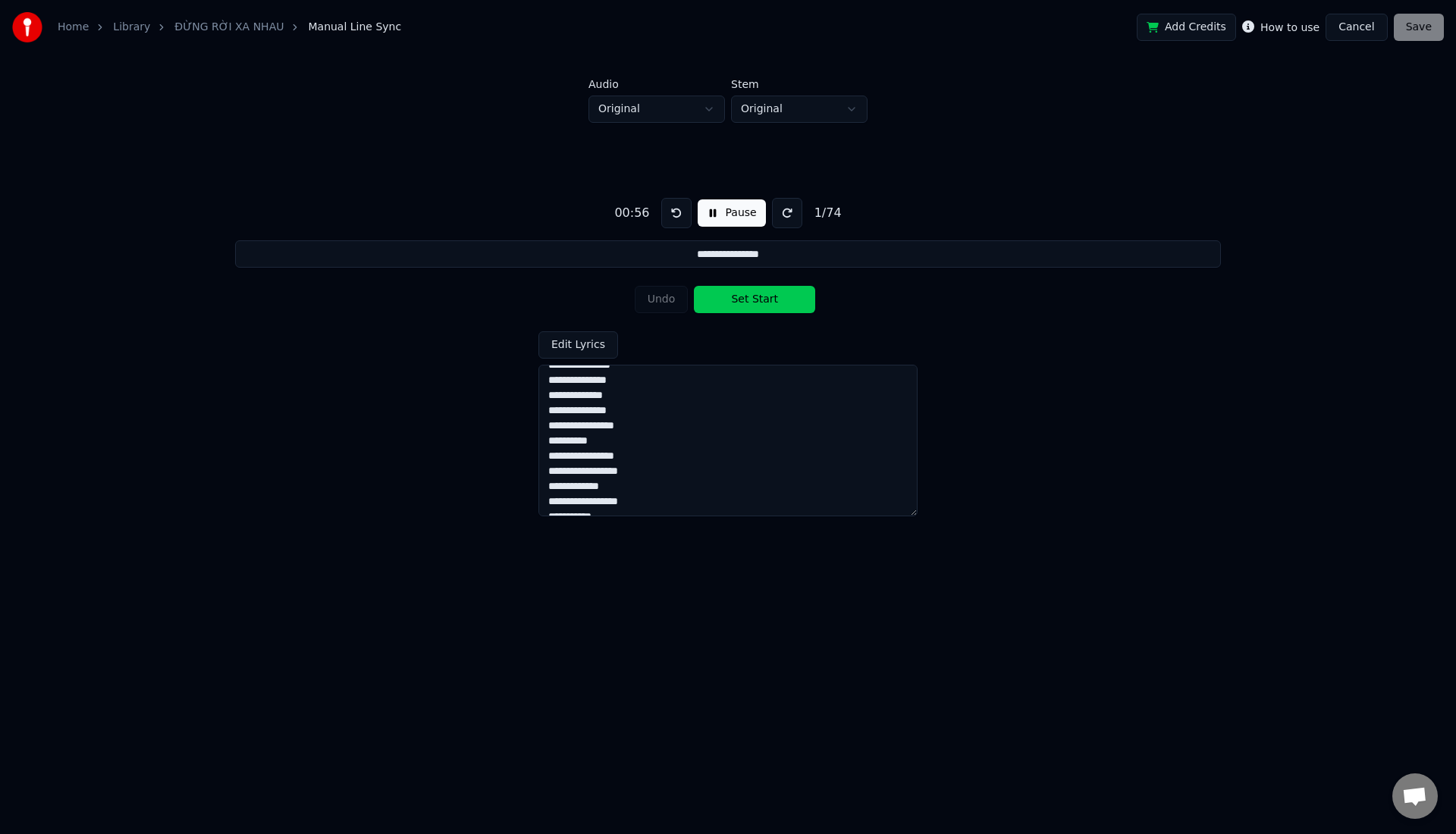
scroll to position [34, 0]
click at [576, 454] on textarea at bounding box center [728, 440] width 379 height 151
click at [707, 113] on html "**********" at bounding box center [728, 302] width 1456 height 604
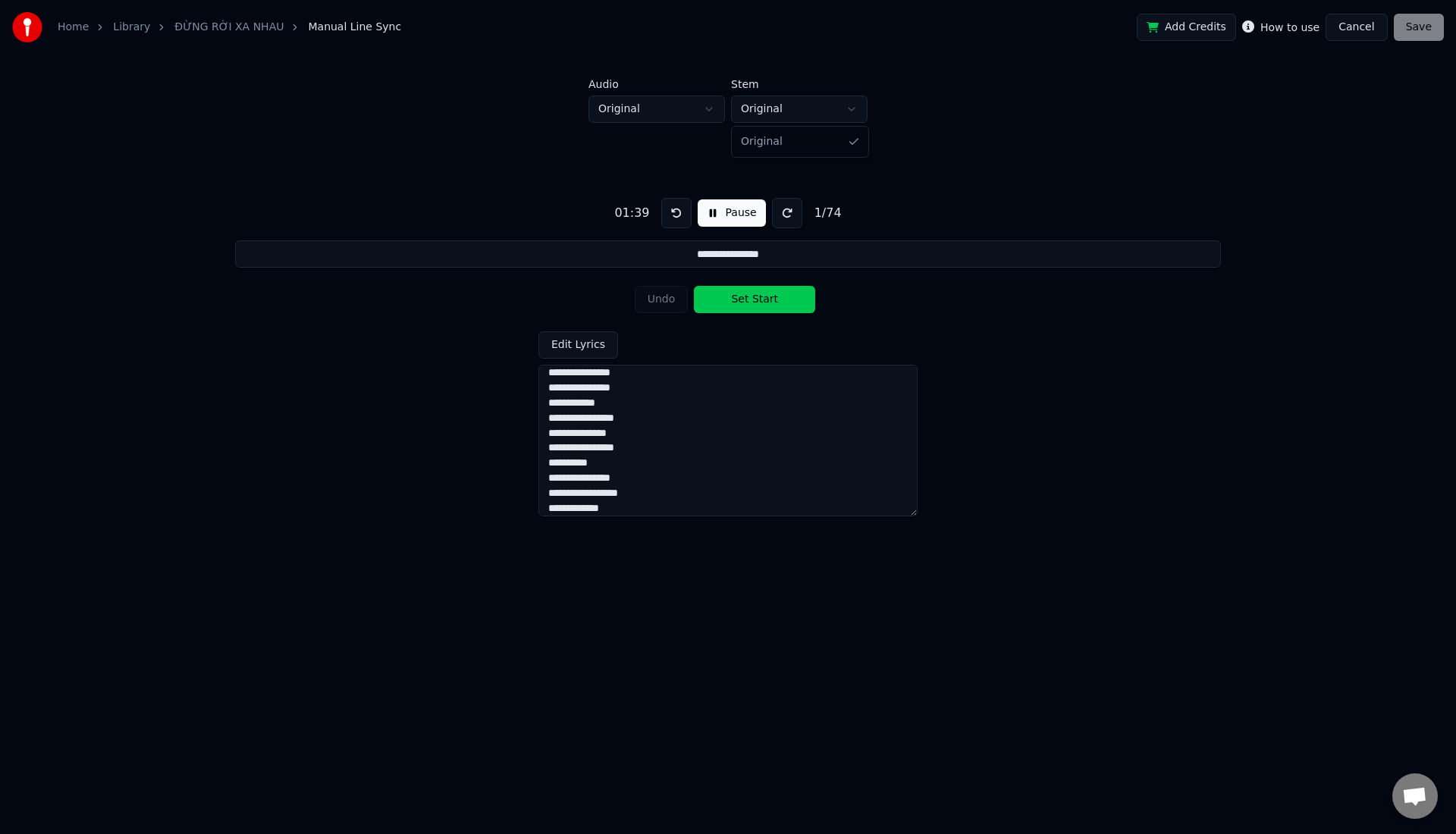
click at [752, 113] on html "**********" at bounding box center [728, 302] width 1456 height 604
click at [573, 462] on textarea at bounding box center [728, 440] width 379 height 151
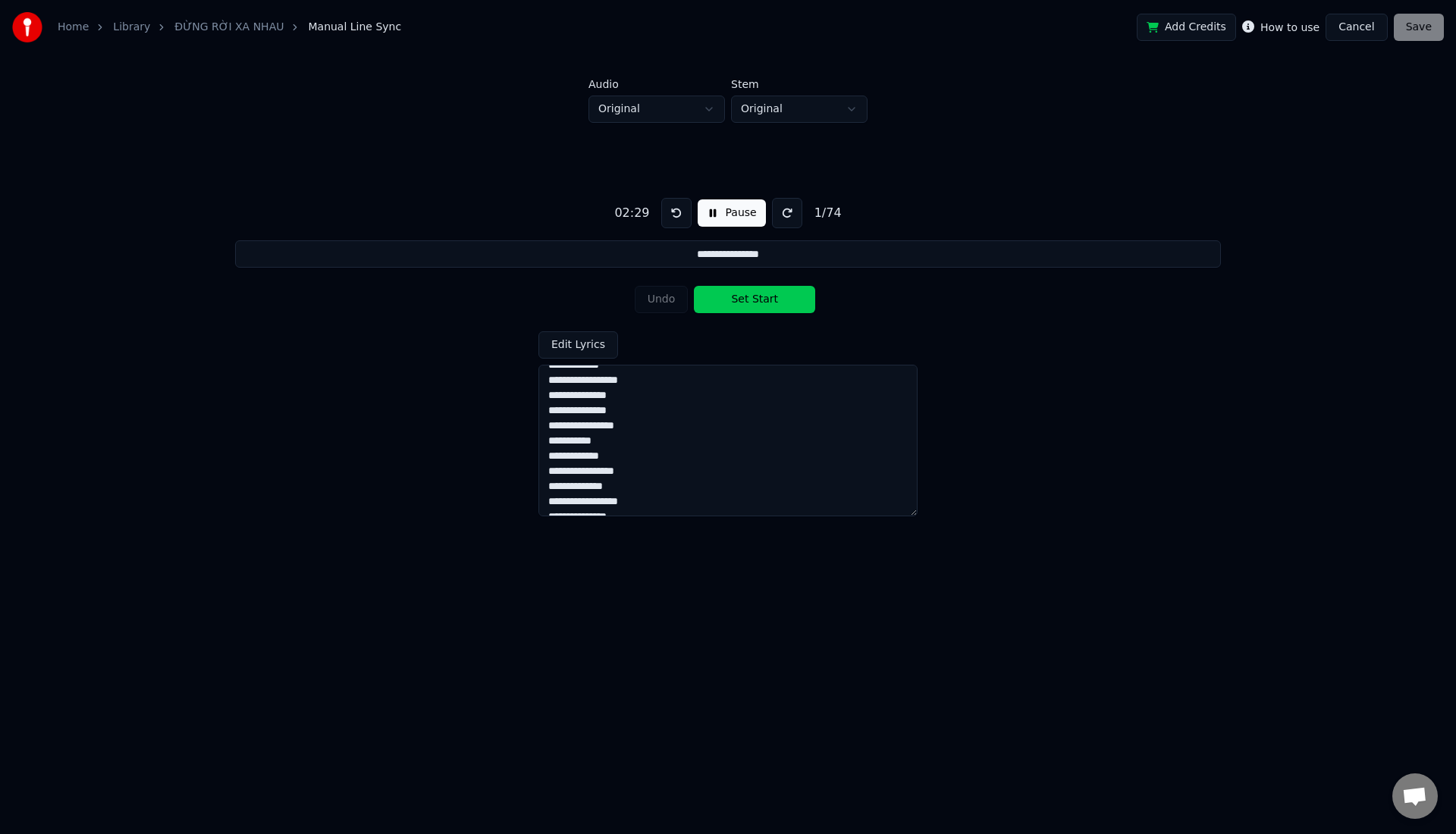
click at [622, 410] on textarea at bounding box center [728, 440] width 379 height 151
click at [639, 432] on textarea at bounding box center [728, 440] width 379 height 151
click at [620, 437] on textarea at bounding box center [728, 440] width 379 height 151
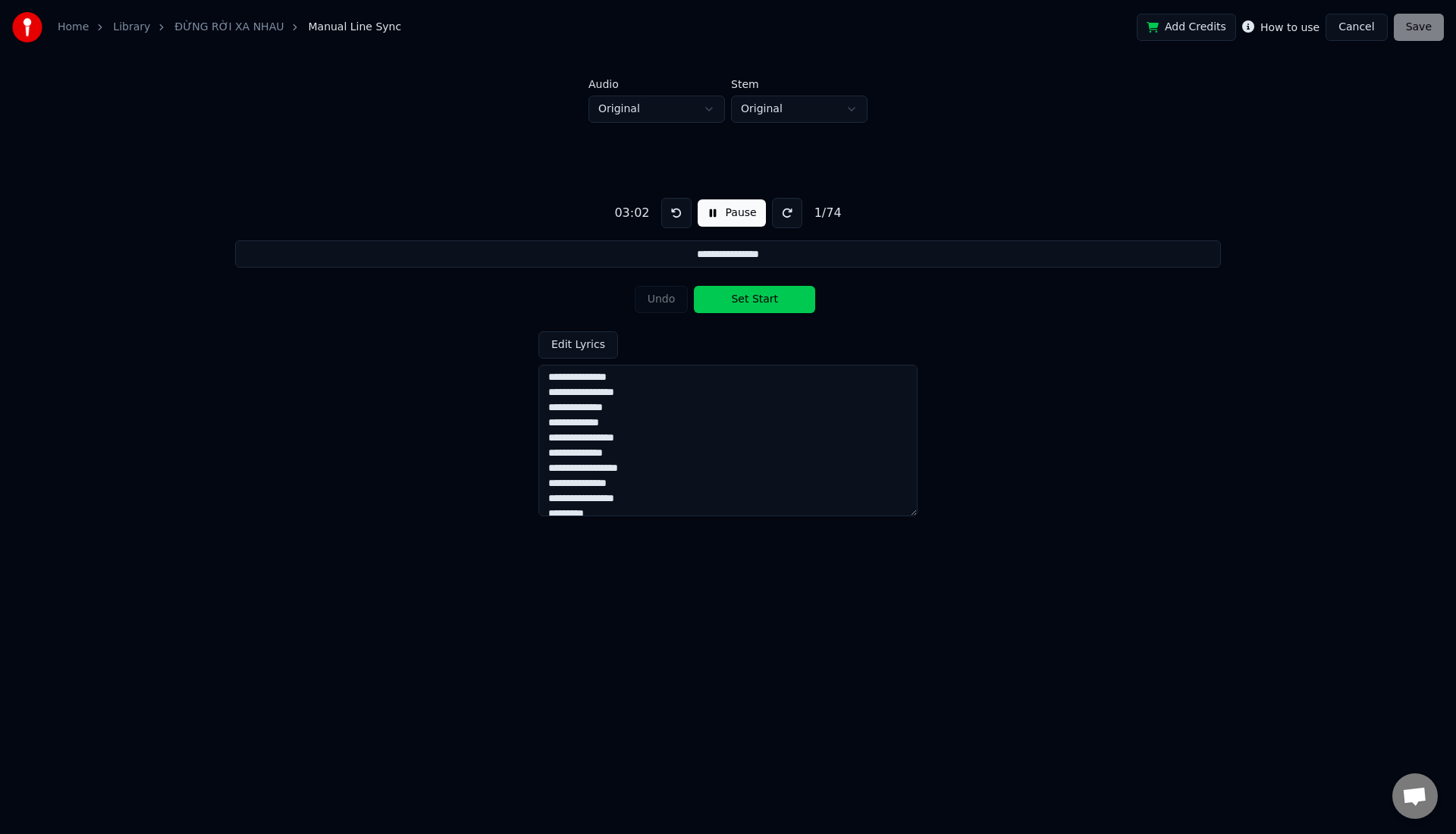
click at [638, 392] on textarea at bounding box center [728, 440] width 379 height 151
click at [632, 405] on textarea at bounding box center [728, 440] width 379 height 151
type textarea "**********"
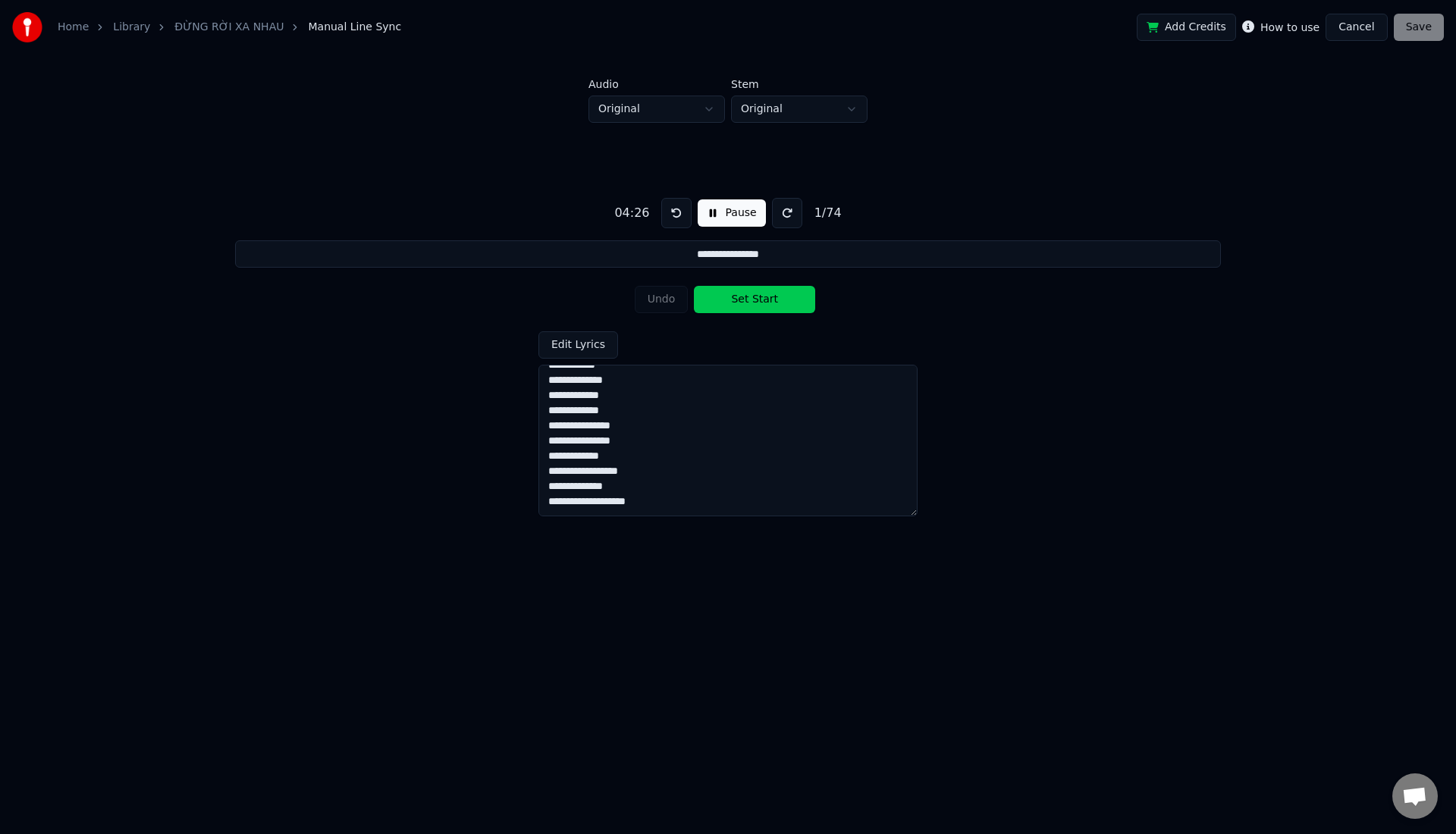
click at [749, 301] on button "Set Start" at bounding box center [755, 299] width 122 height 27
click at [756, 298] on button "Set End" at bounding box center [755, 299] width 122 height 27
type input "**********"
click at [720, 213] on button "Start" at bounding box center [731, 213] width 62 height 27
click at [702, 300] on button "Set Start" at bounding box center [755, 299] width 122 height 27
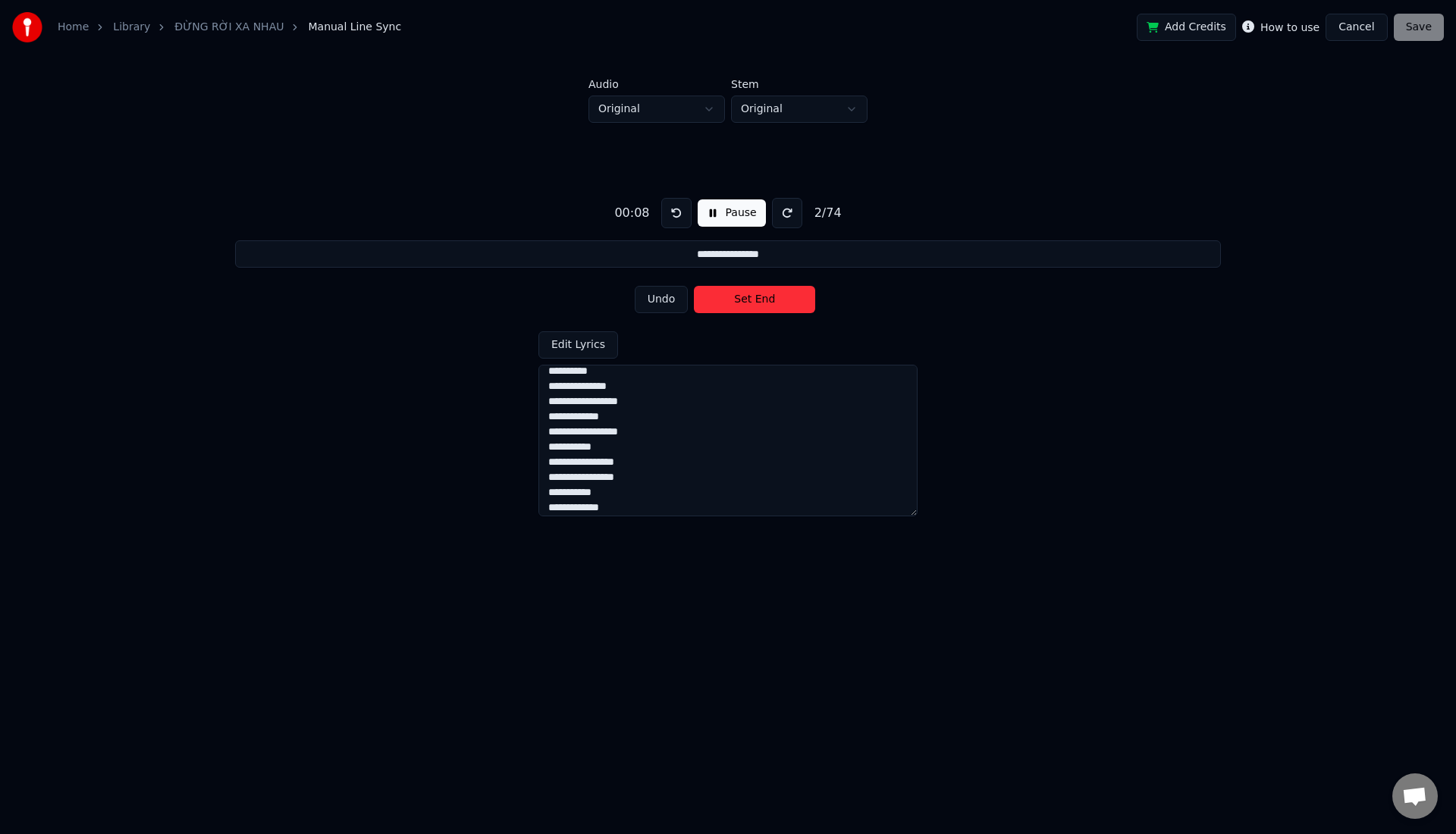
scroll to position [0, 0]
click at [754, 580] on html "**********" at bounding box center [728, 302] width 1456 height 604
click at [568, 420] on textarea at bounding box center [728, 440] width 379 height 151
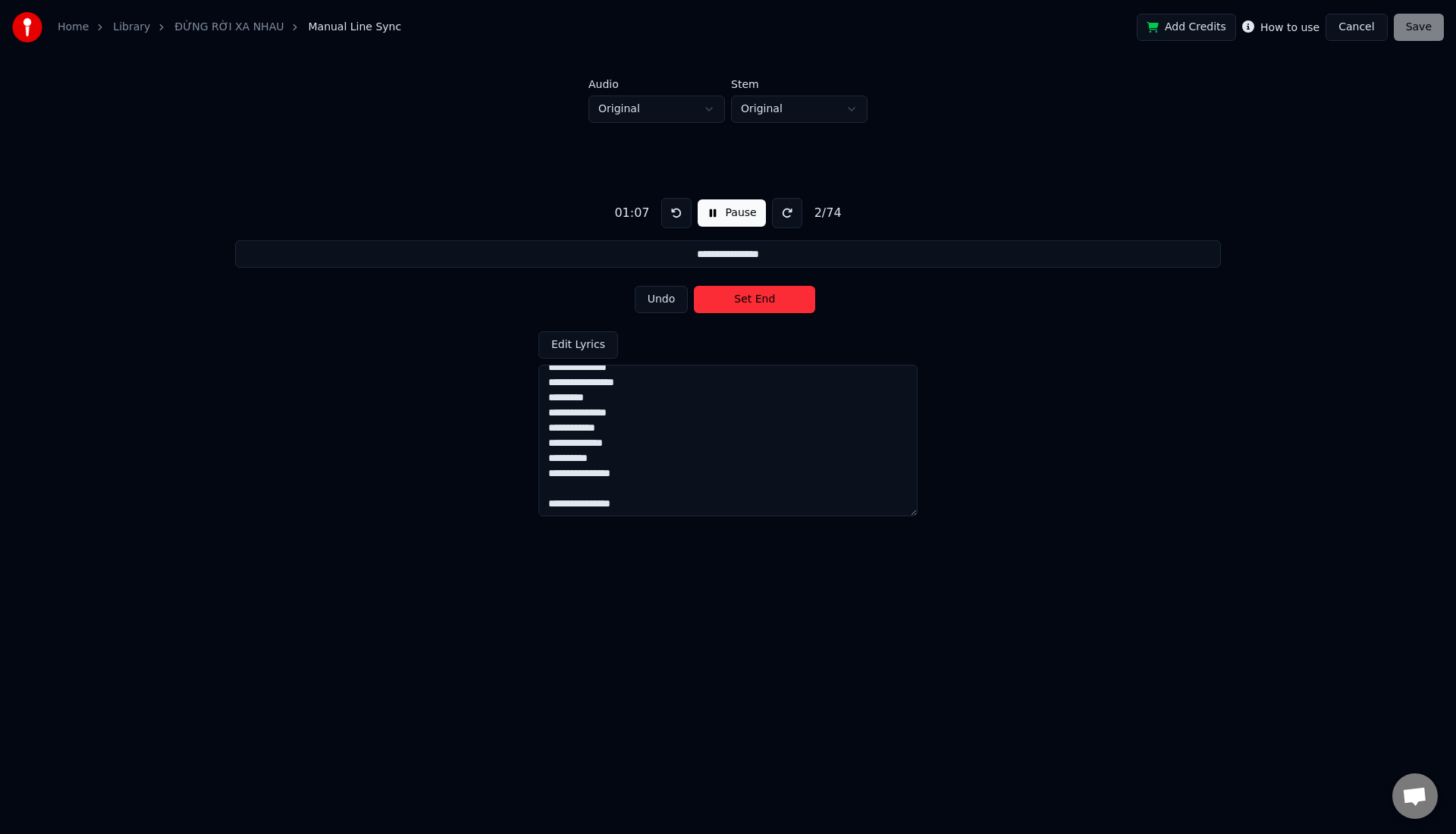
type textarea "**********"
click at [1417, 32] on div "Add Credits How to use Cancel Save" at bounding box center [1291, 27] width 307 height 27
click at [1403, 35] on div "Add Credits How to use Cancel Save" at bounding box center [1291, 27] width 307 height 27
click at [130, 31] on link "Library" at bounding box center [131, 27] width 37 height 15
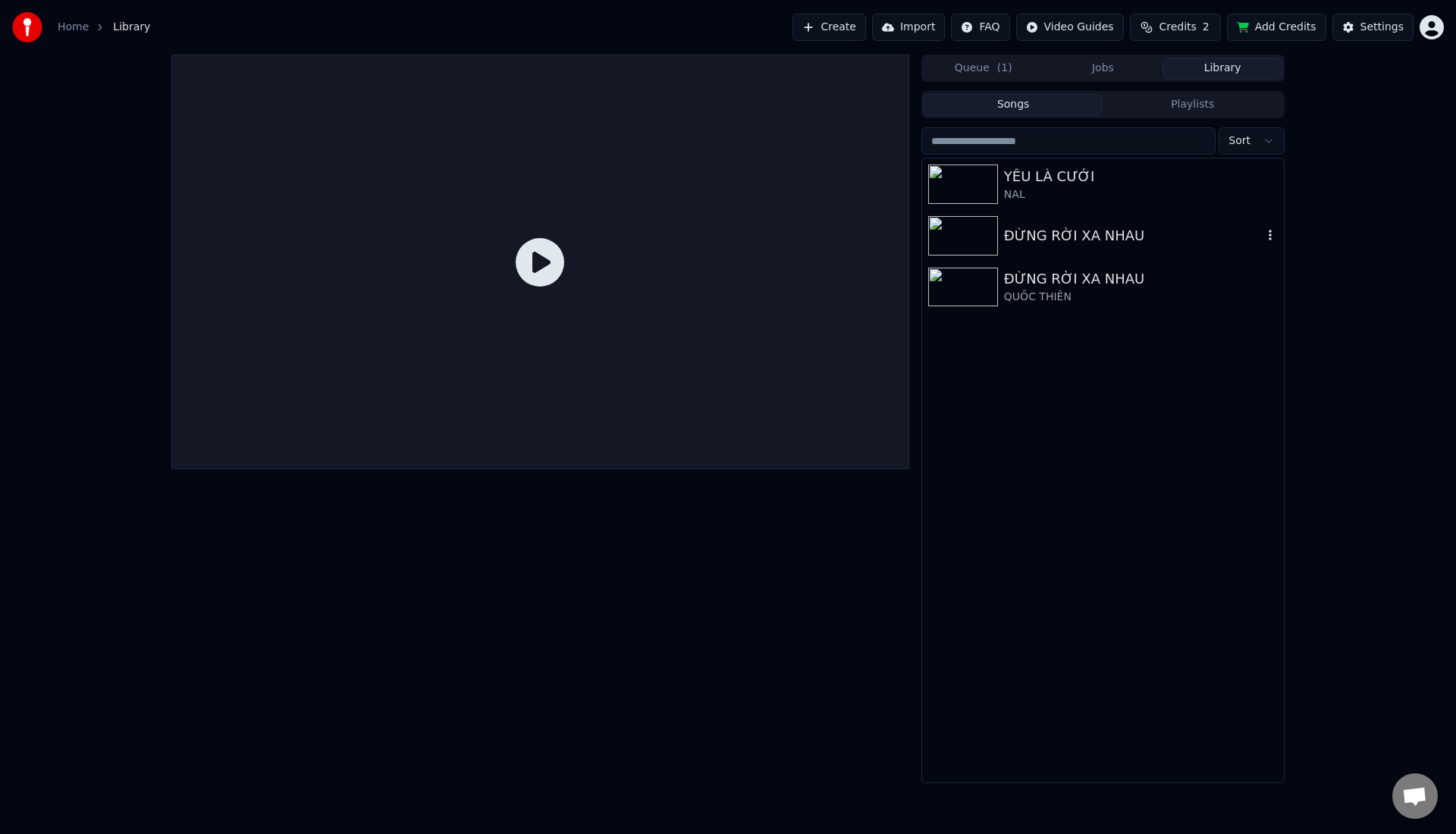
click at [969, 237] on img at bounding box center [963, 235] width 70 height 39
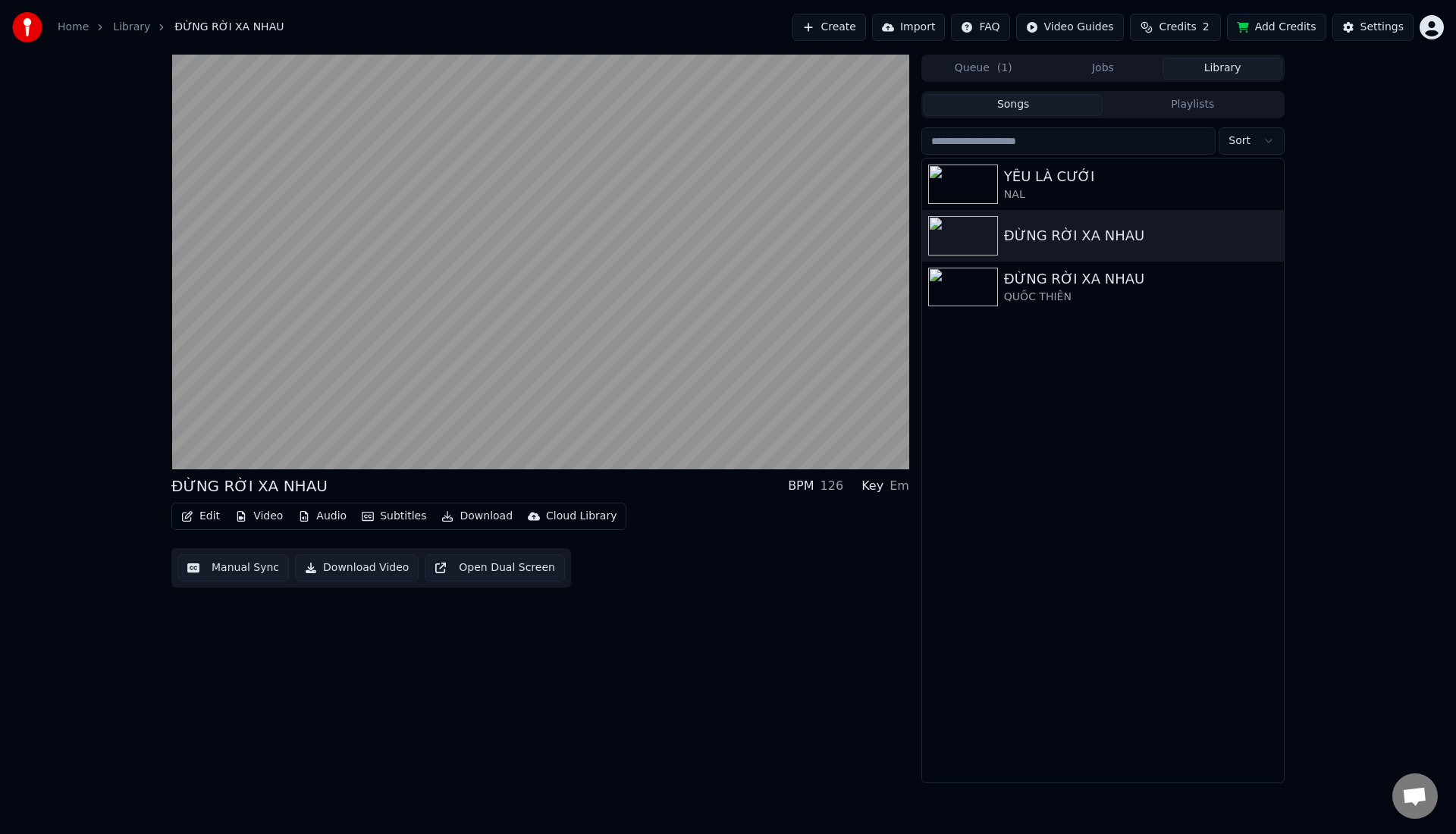
click at [213, 524] on button "Edit" at bounding box center [200, 516] width 51 height 21
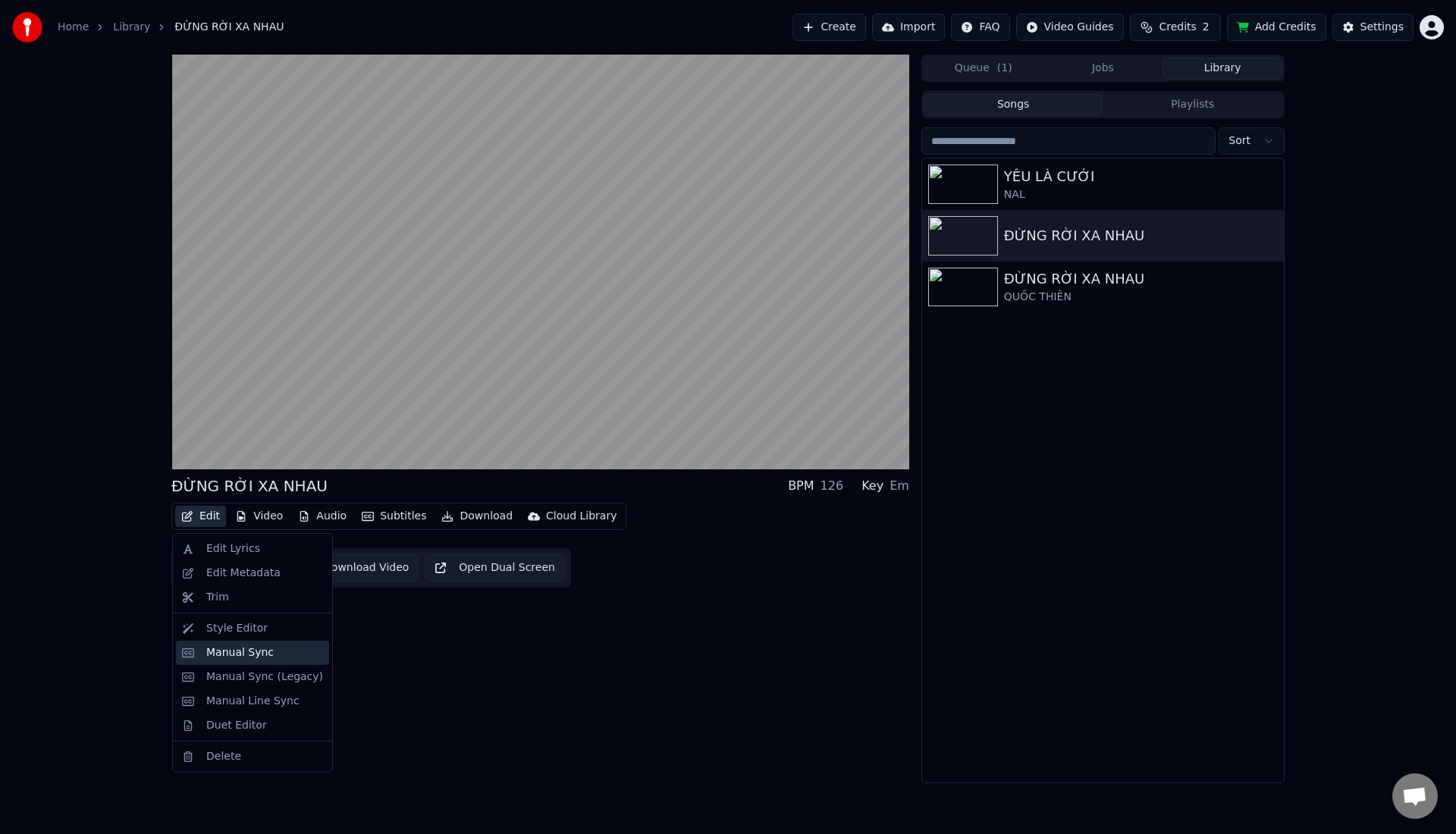
click at [236, 656] on div "Manual Sync" at bounding box center [240, 652] width 67 height 15
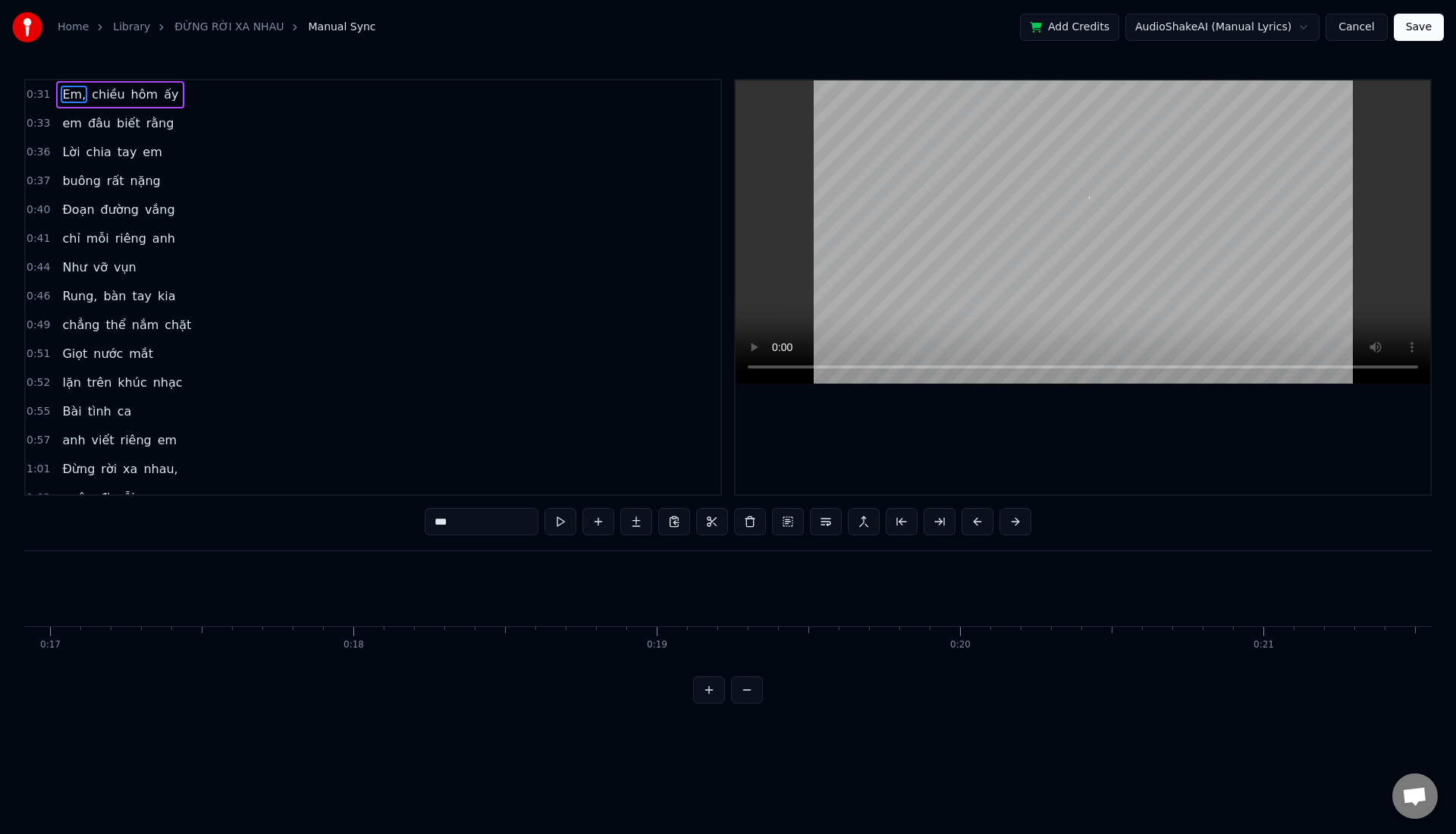
scroll to position [0, 9487]
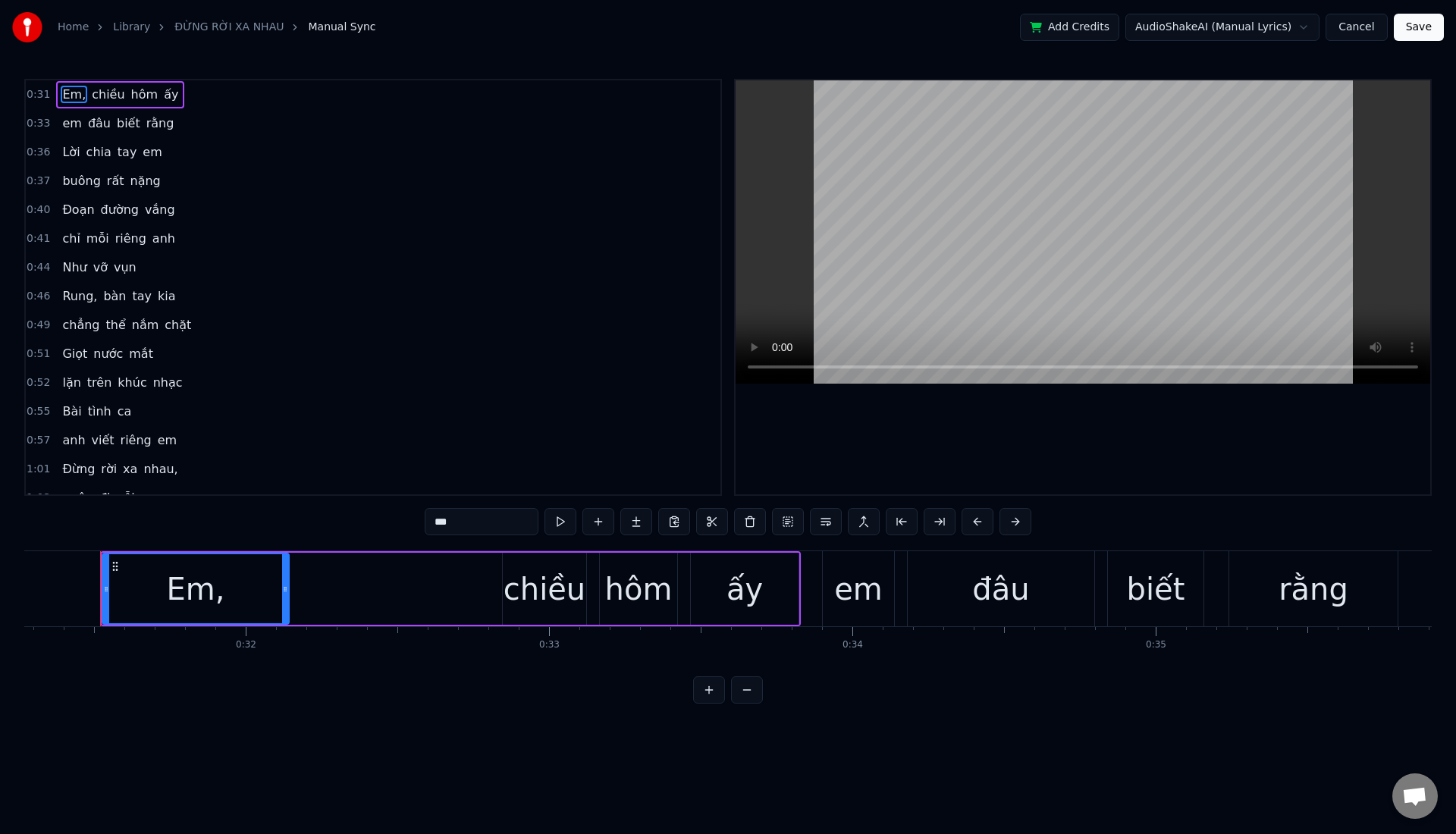
click at [77, 300] on span "Rung," at bounding box center [79, 296] width 38 height 18
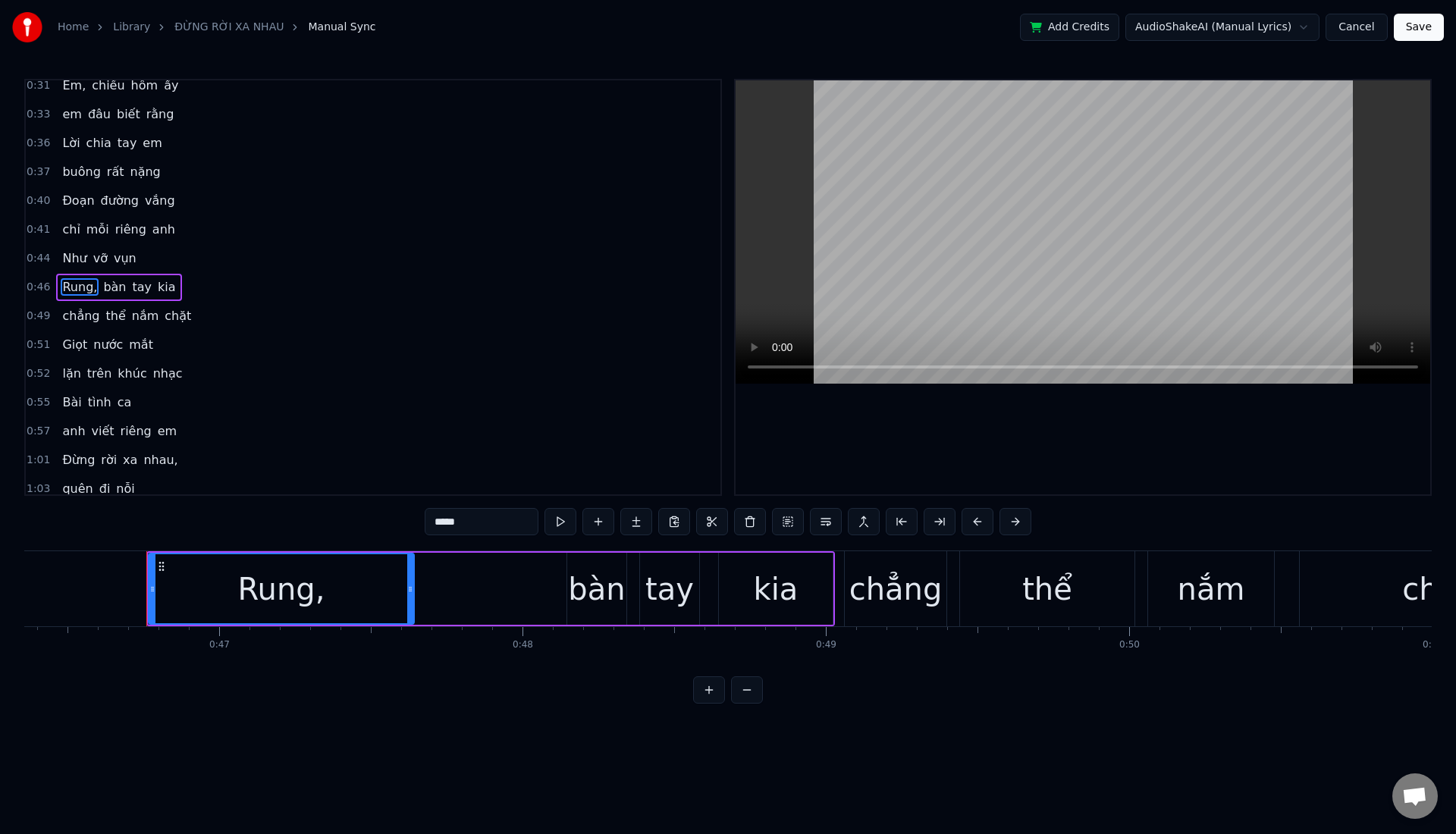
scroll to position [0, 14111]
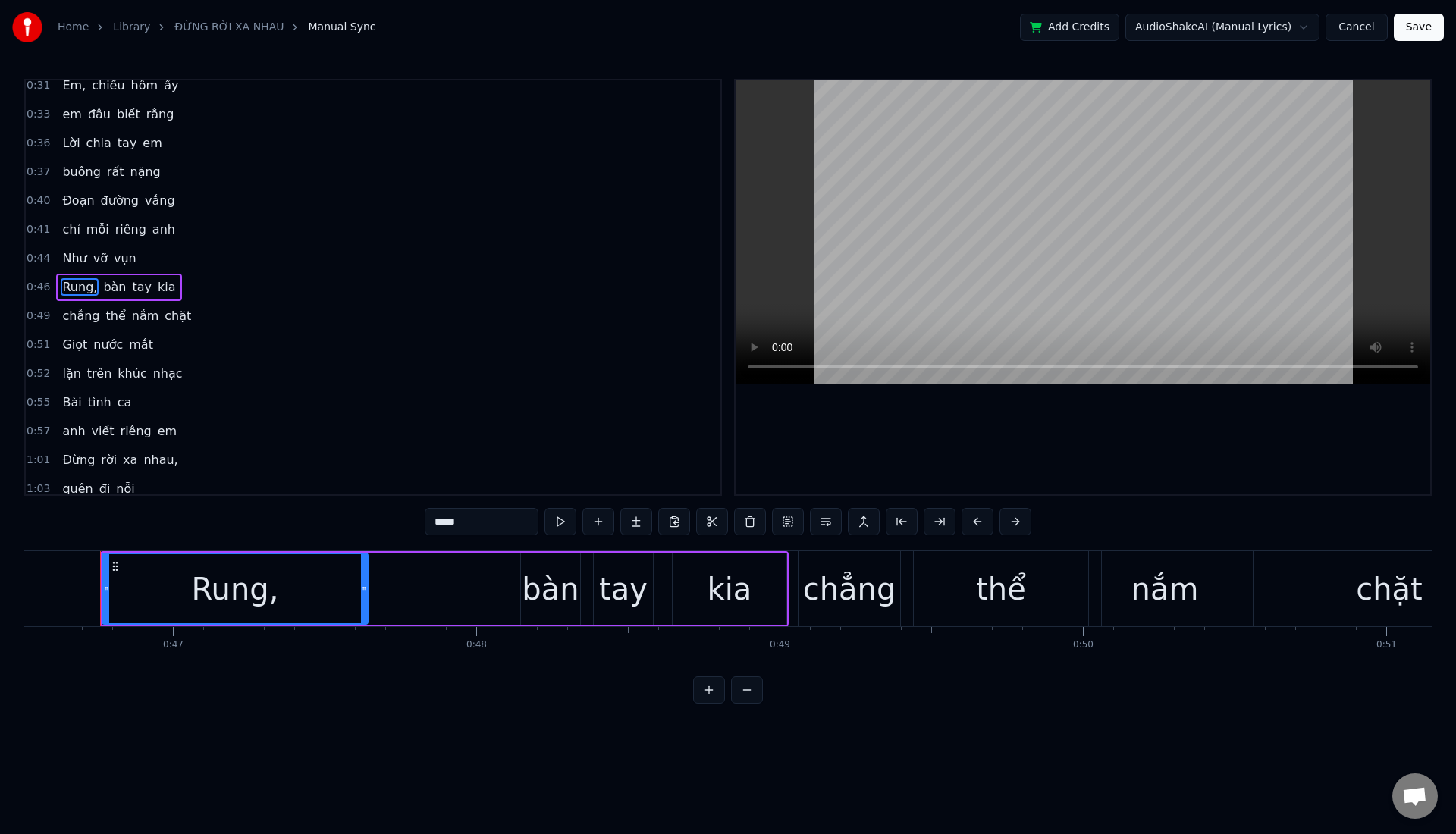
click at [471, 527] on input "*****" at bounding box center [482, 521] width 114 height 27
type input "******"
click at [215, 315] on div "0:49 chẳng thể nắm chặt" at bounding box center [373, 316] width 695 height 29
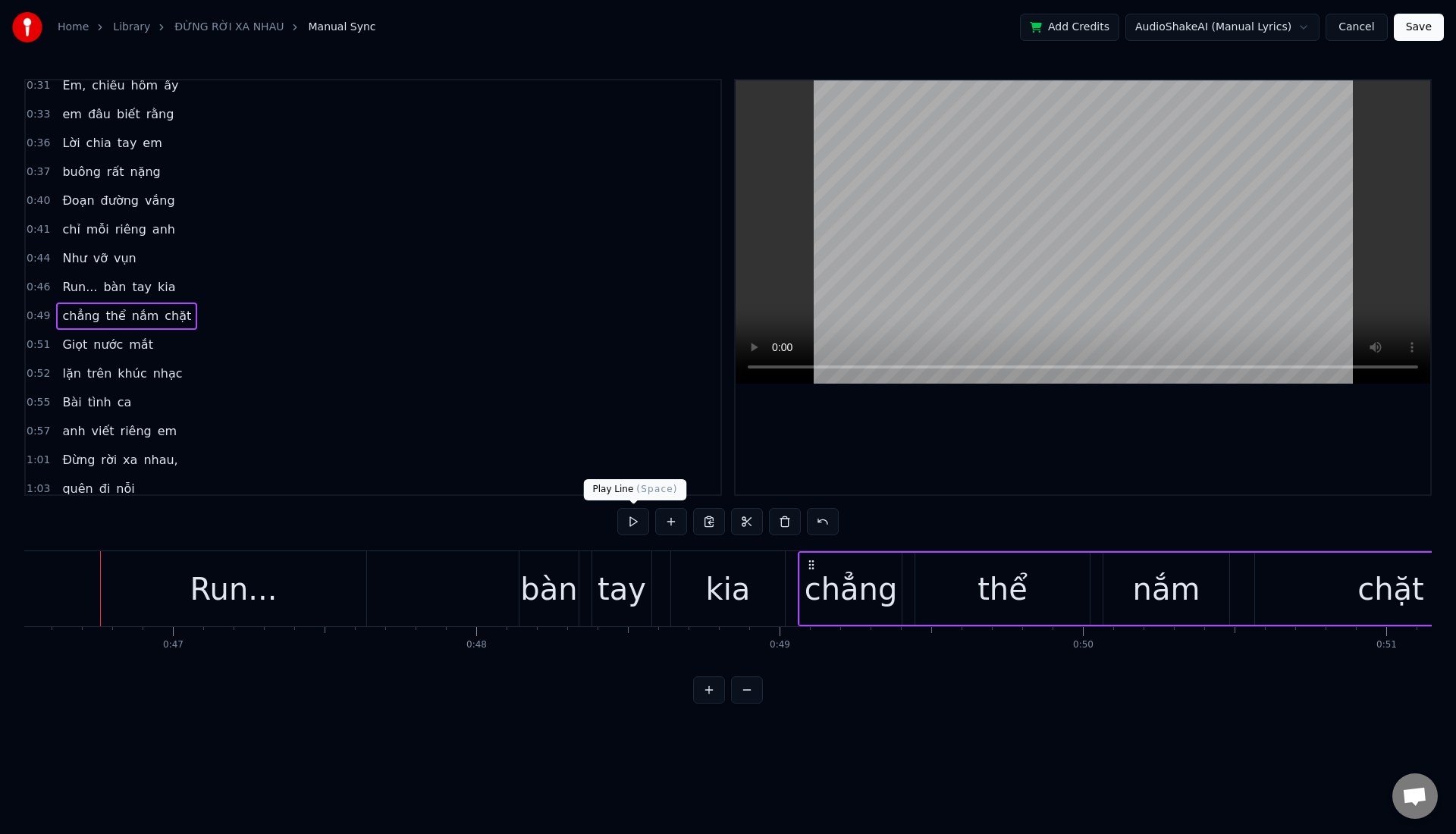
click at [622, 520] on button at bounding box center [633, 521] width 32 height 27
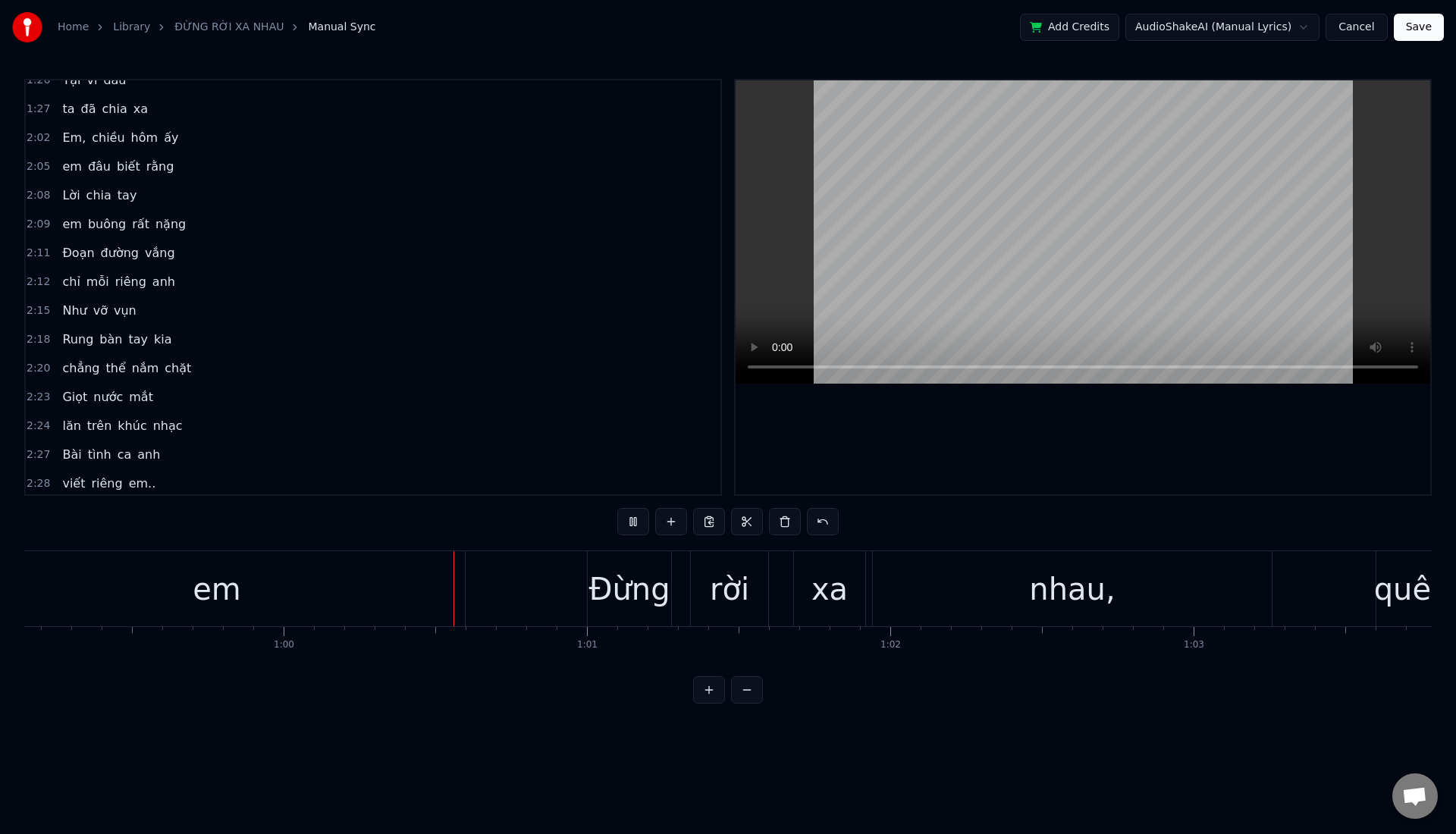
scroll to position [747, 0]
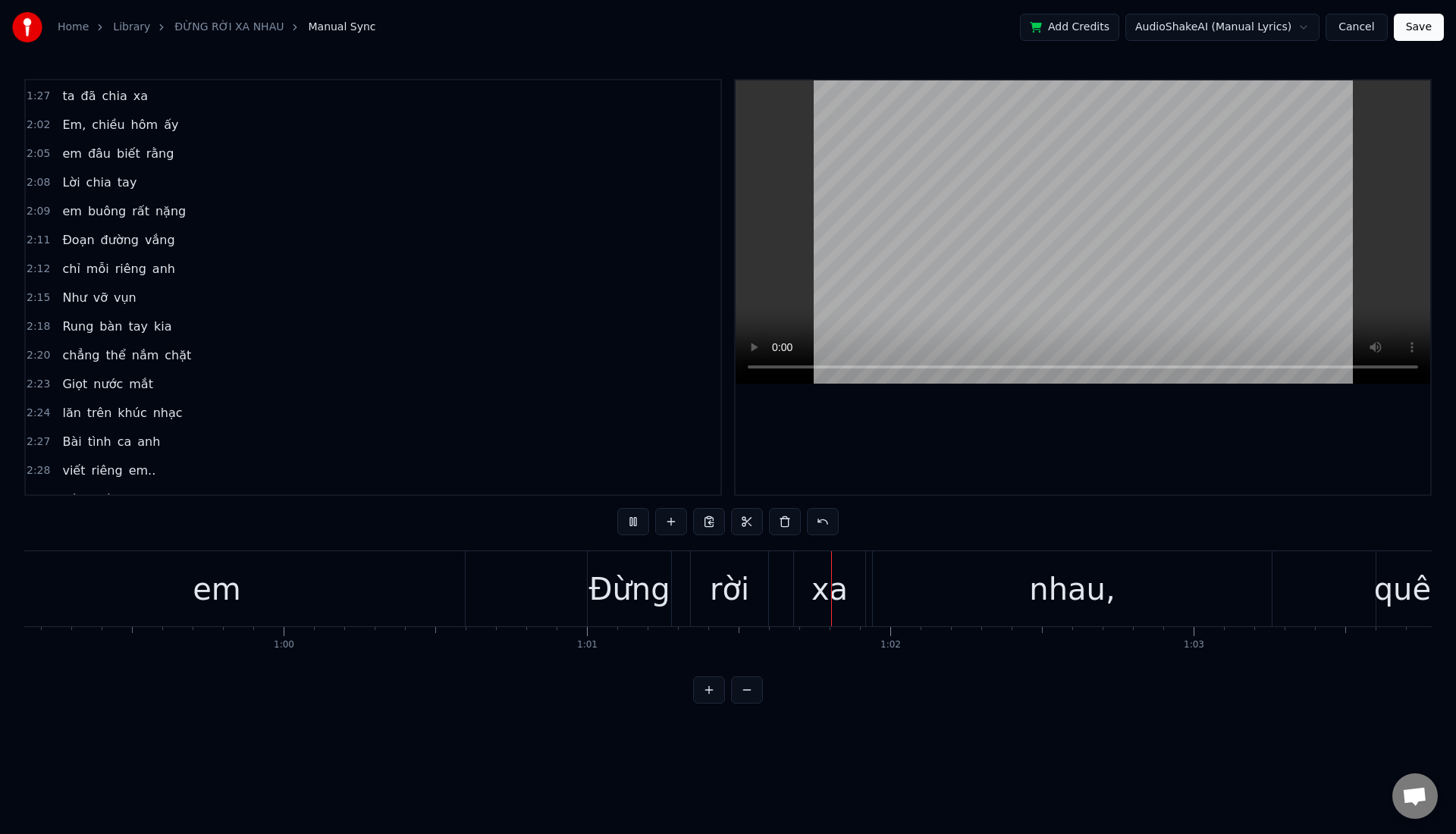
click at [83, 328] on span "Rung" at bounding box center [77, 326] width 34 height 18
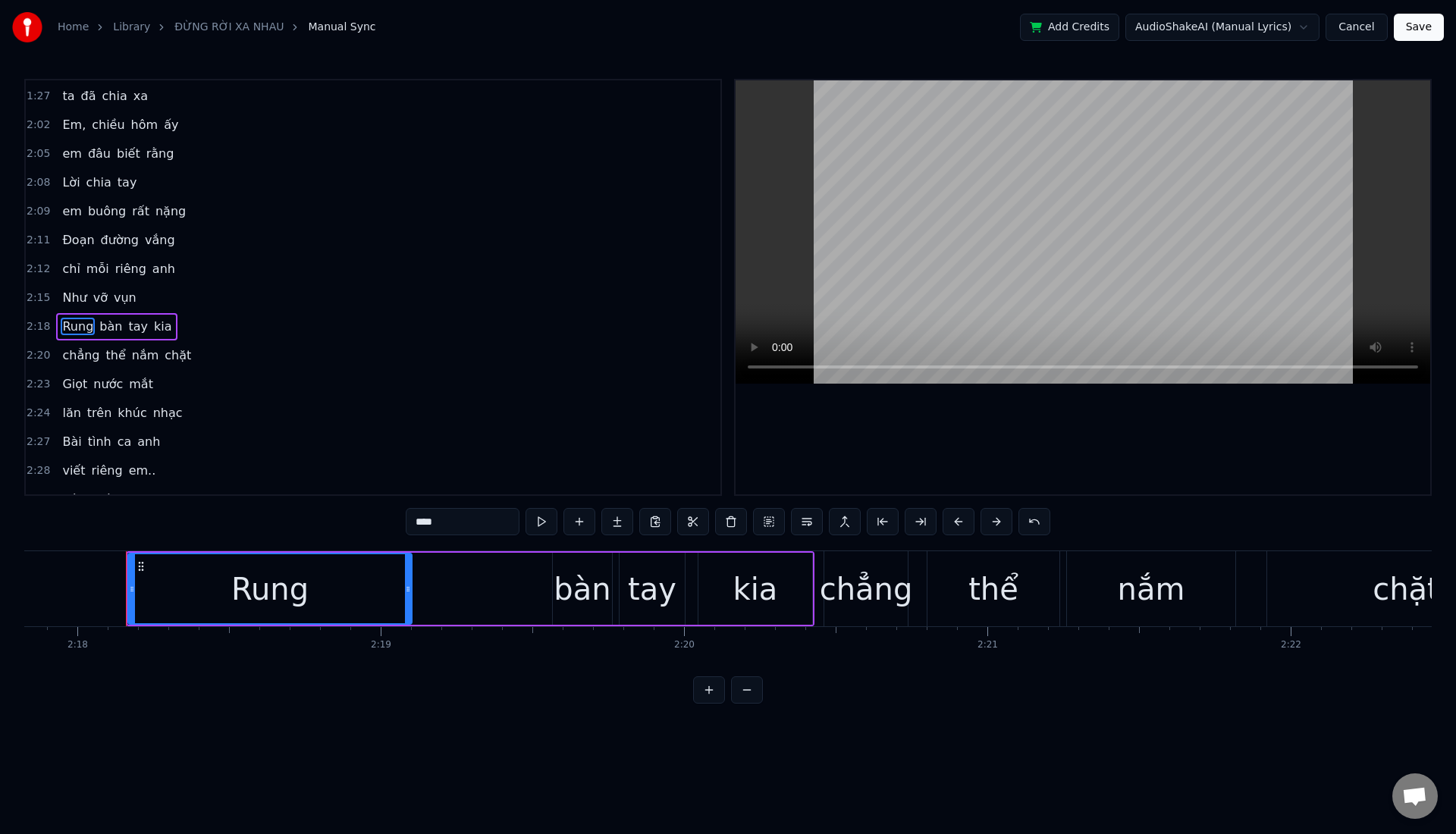
scroll to position [0, 41842]
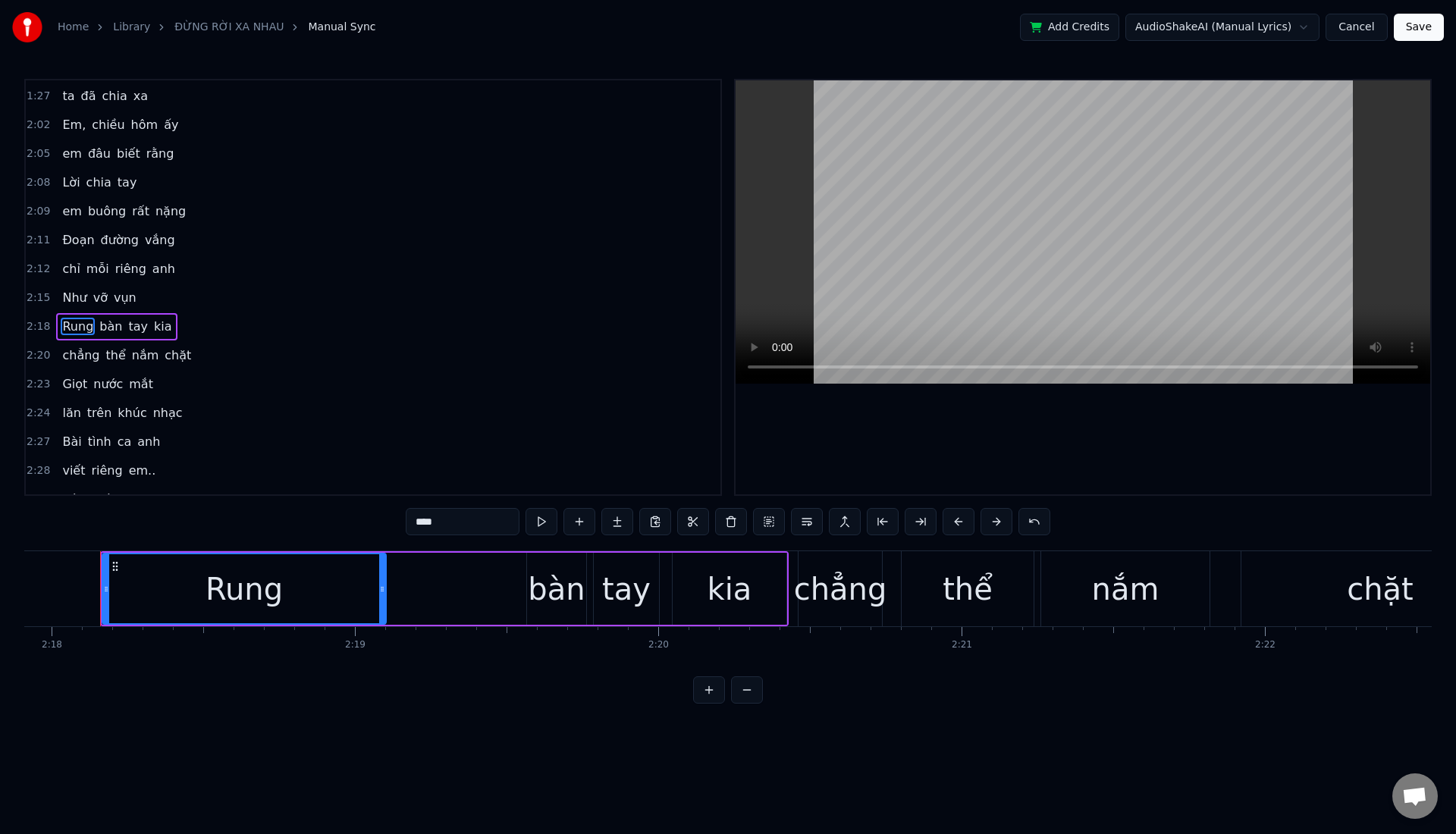
click at [445, 514] on input "****" at bounding box center [462, 521] width 114 height 27
click at [449, 527] on input "****" at bounding box center [462, 521] width 114 height 27
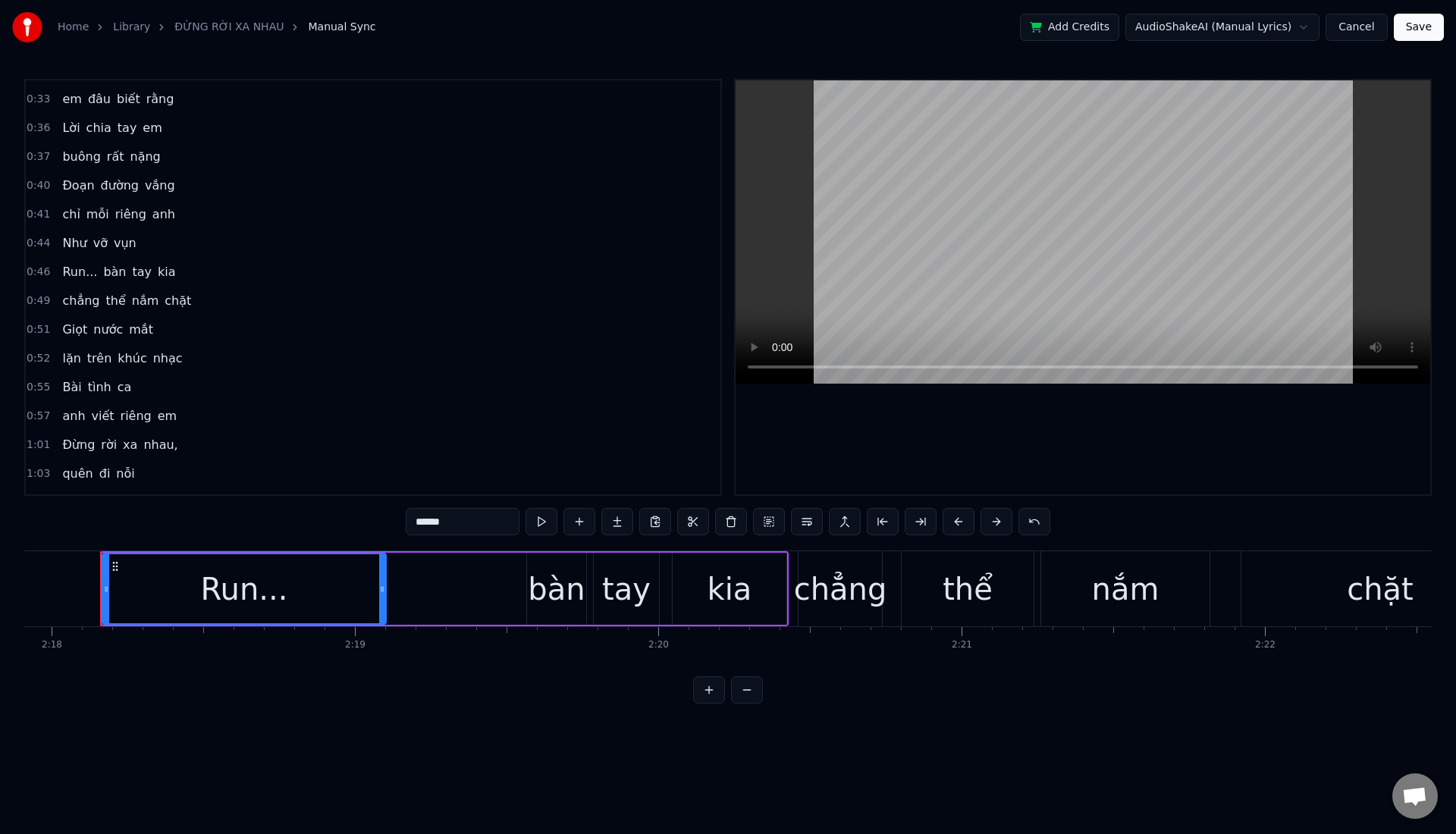
scroll to position [38, 0]
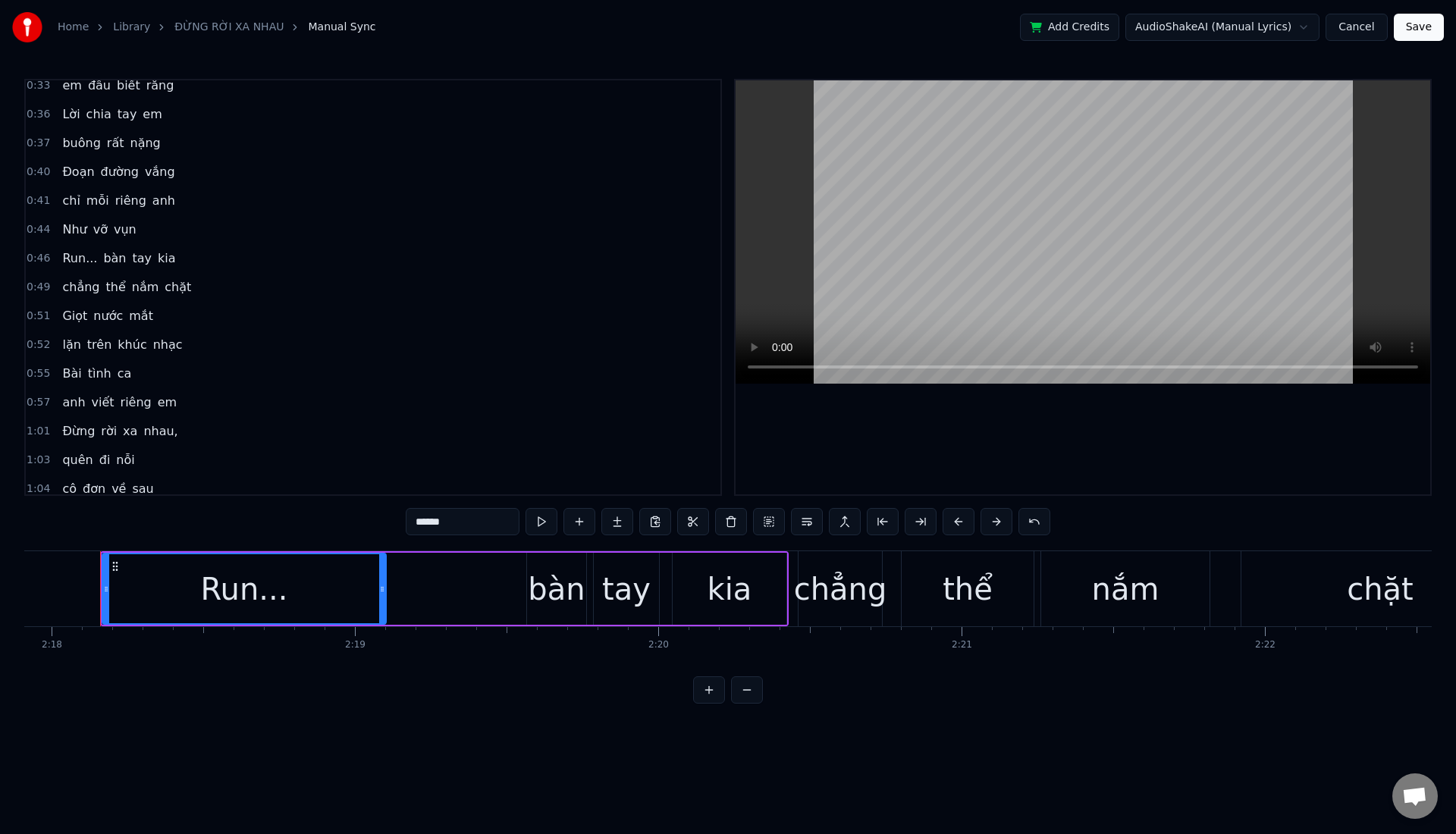
click at [77, 345] on span "lặn" at bounding box center [71, 345] width 21 height 18
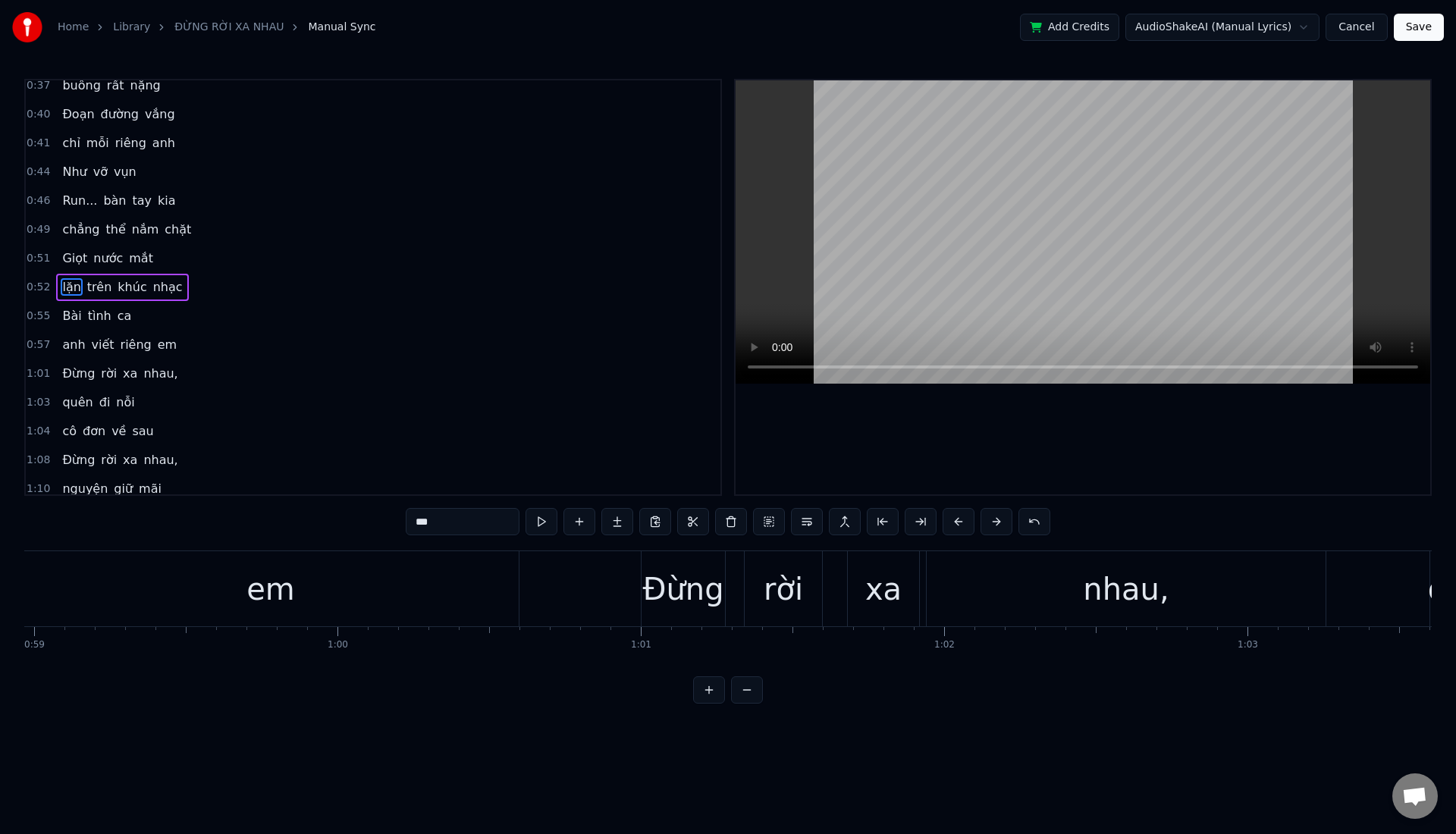
scroll to position [0, 15980]
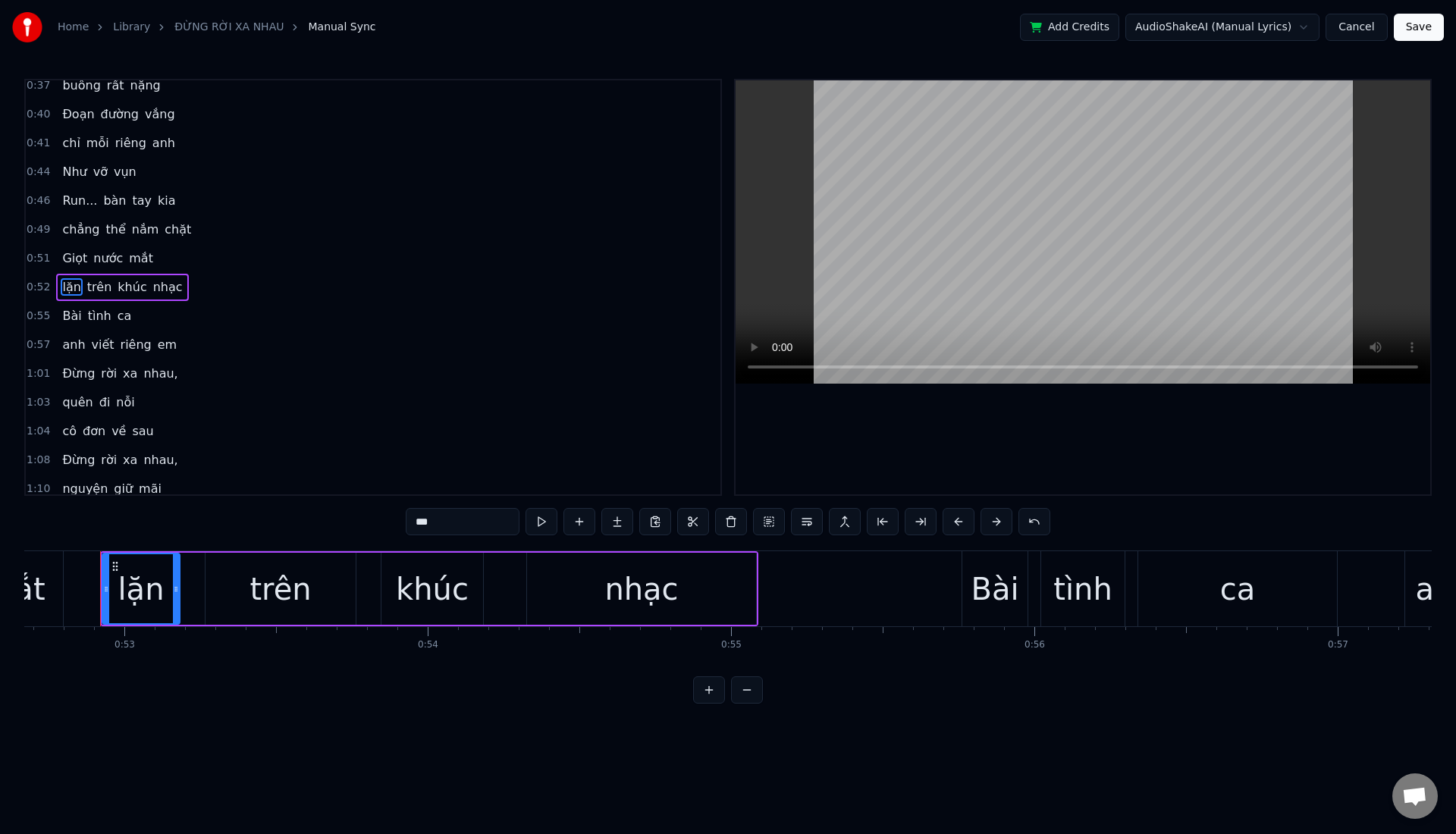
click at [430, 525] on input "***" at bounding box center [462, 521] width 114 height 27
type input "*"
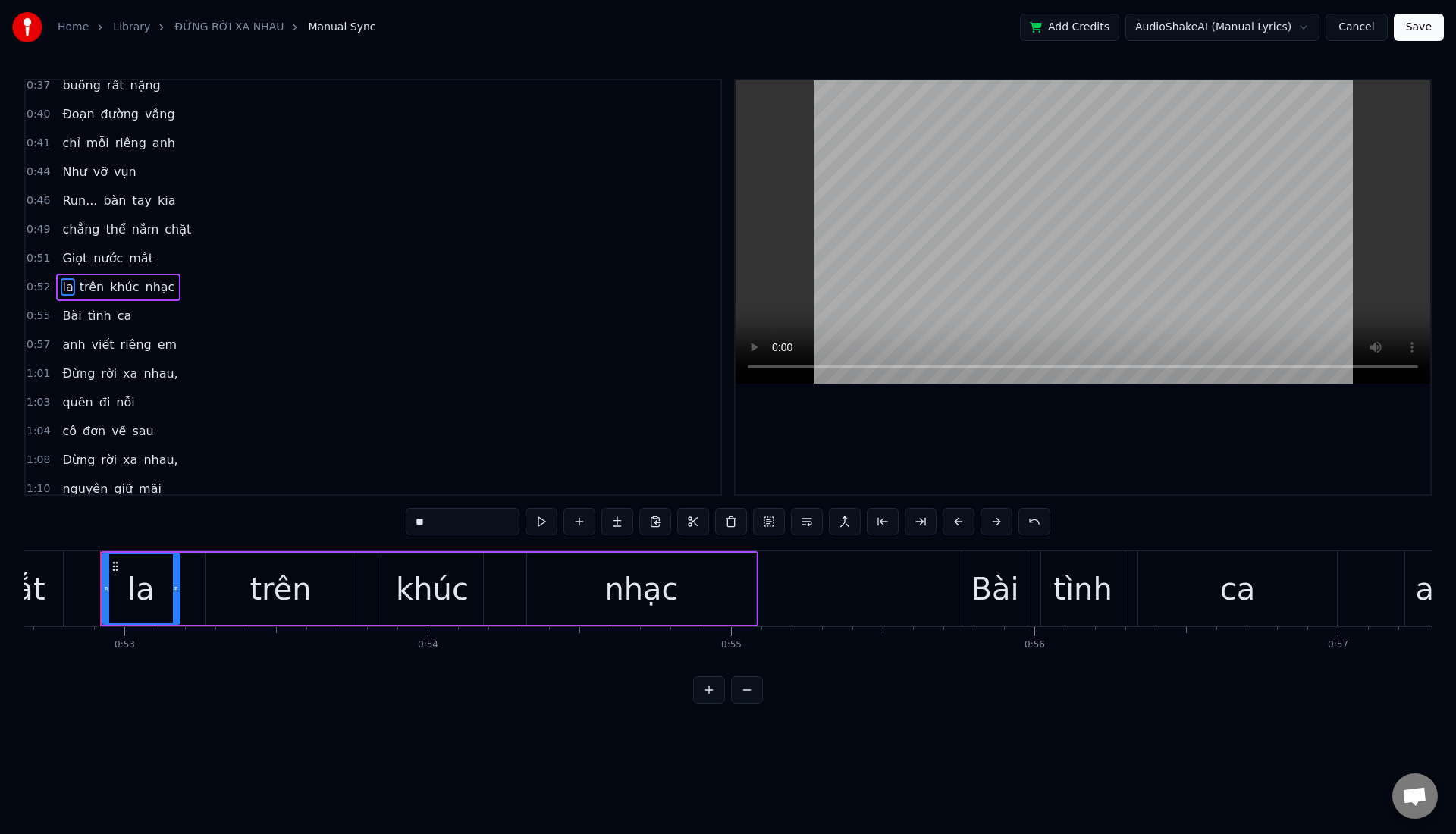
type input "*"
click at [492, 515] on input "text" at bounding box center [462, 521] width 114 height 27
drag, startPoint x: 510, startPoint y: 522, endPoint x: 451, endPoint y: 519, distance: 59.1
click at [451, 519] on input "text" at bounding box center [462, 521] width 114 height 27
click at [122, 574] on div at bounding box center [141, 588] width 76 height 69
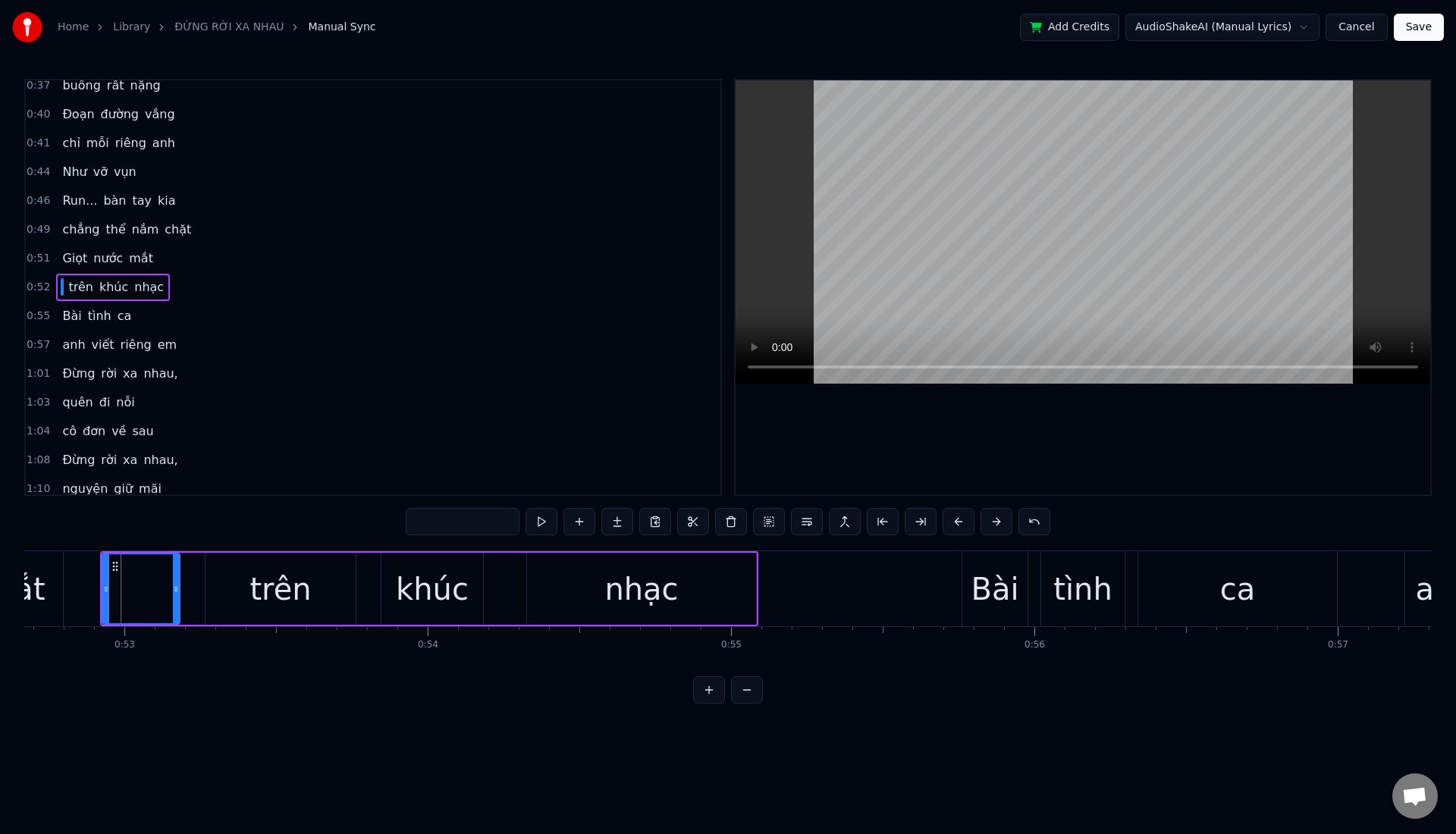
click at [449, 522] on input "text" at bounding box center [462, 521] width 114 height 27
type input "*"
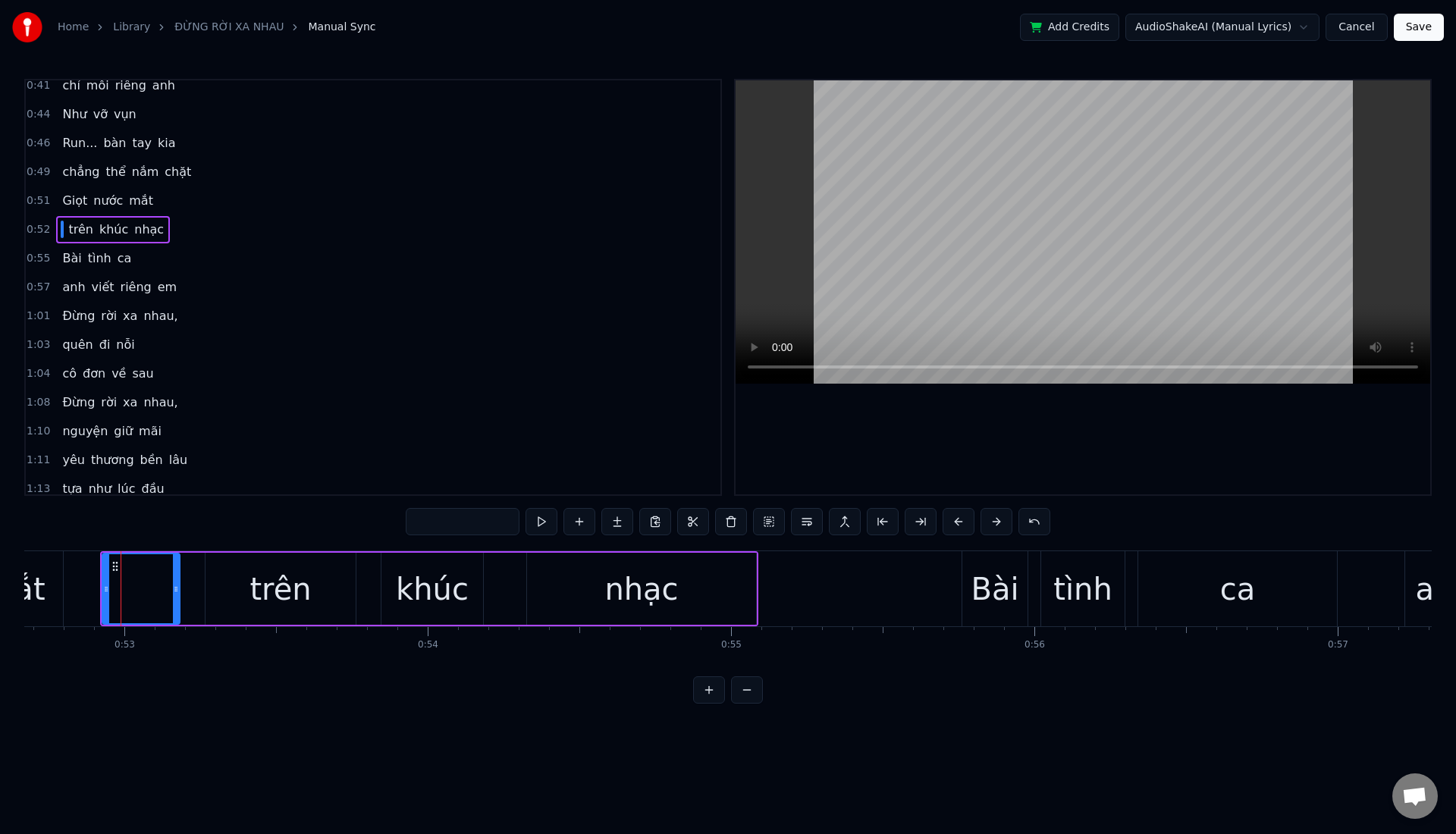
scroll to position [180, 0]
type input "*"
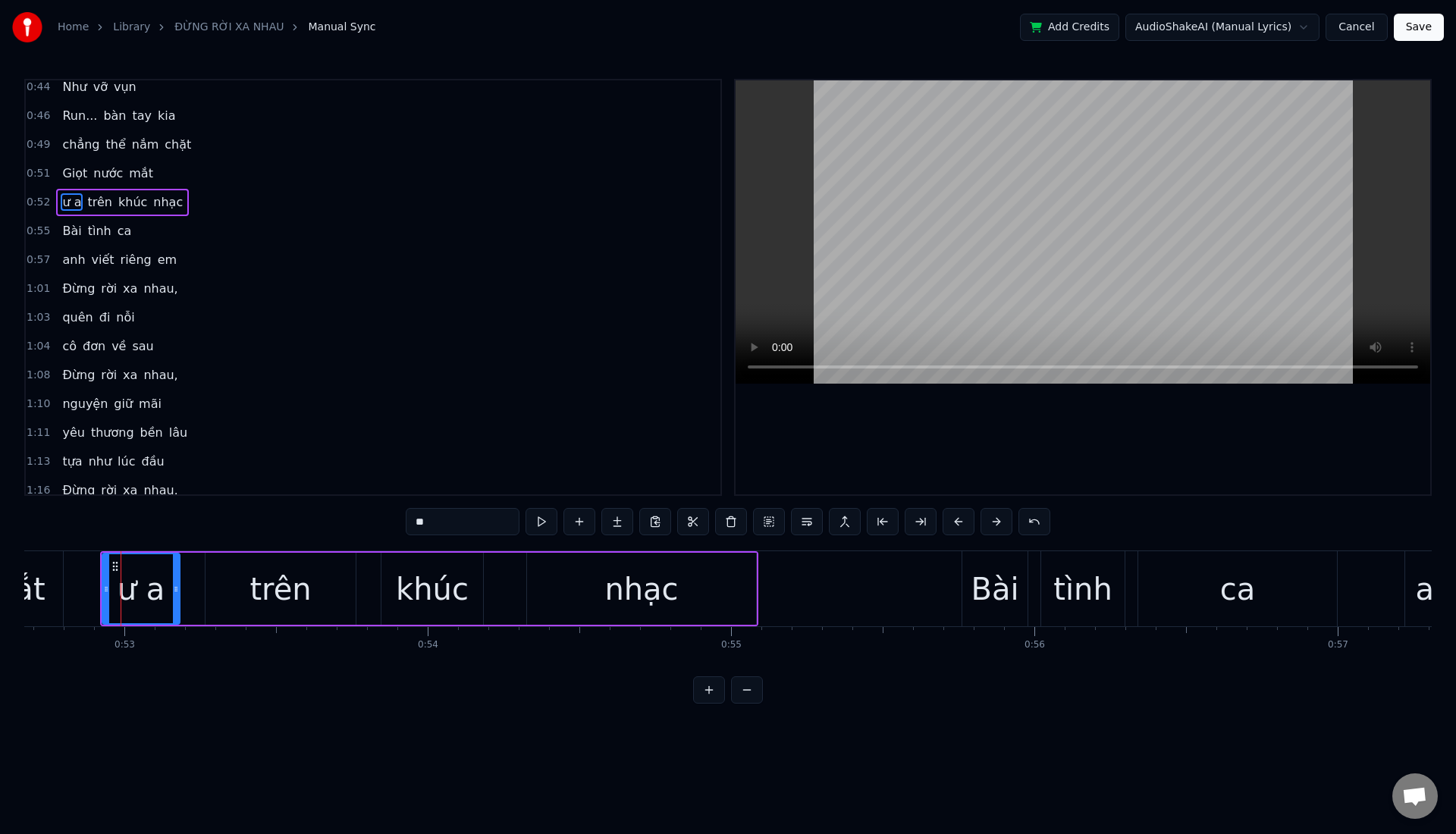
type input "*"
